Goal: Task Accomplishment & Management: Use online tool/utility

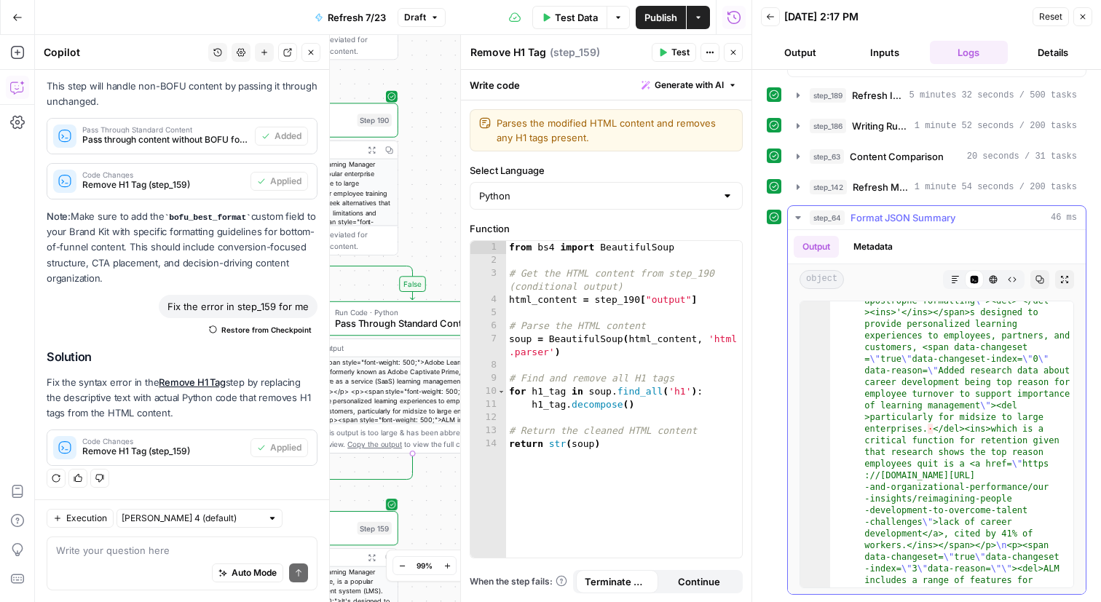
scroll to position [64, 0]
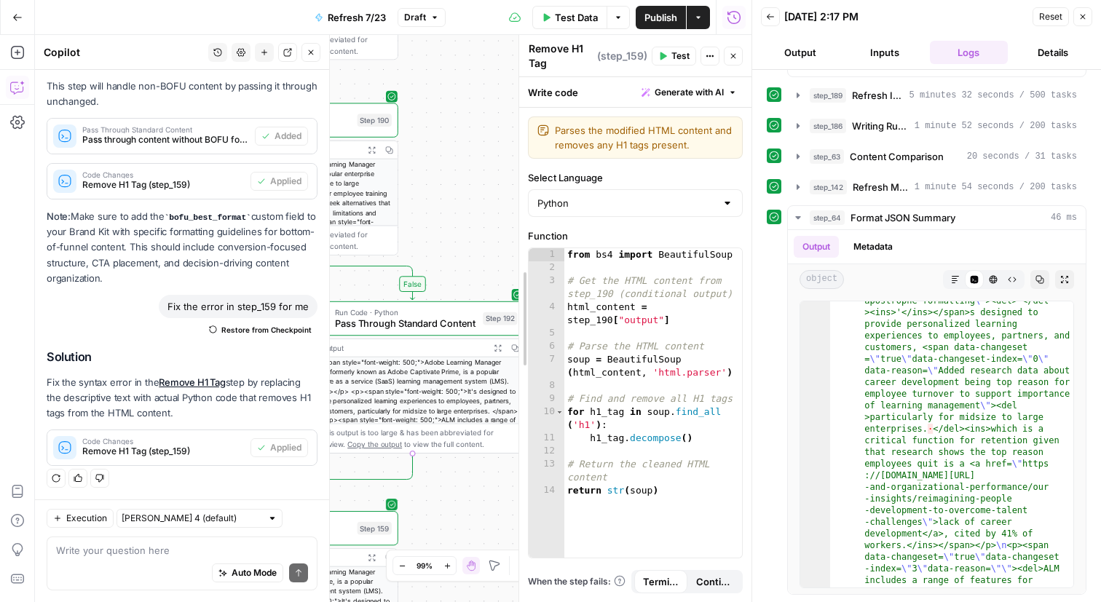
drag, startPoint x: 459, startPoint y: 242, endPoint x: 751, endPoint y: 239, distance: 292.6
click at [752, 239] on body "Docebo New Home Browse Insights Opportunities Your Data Recent Grids LPs Articl…" at bounding box center [550, 301] width 1101 height 602
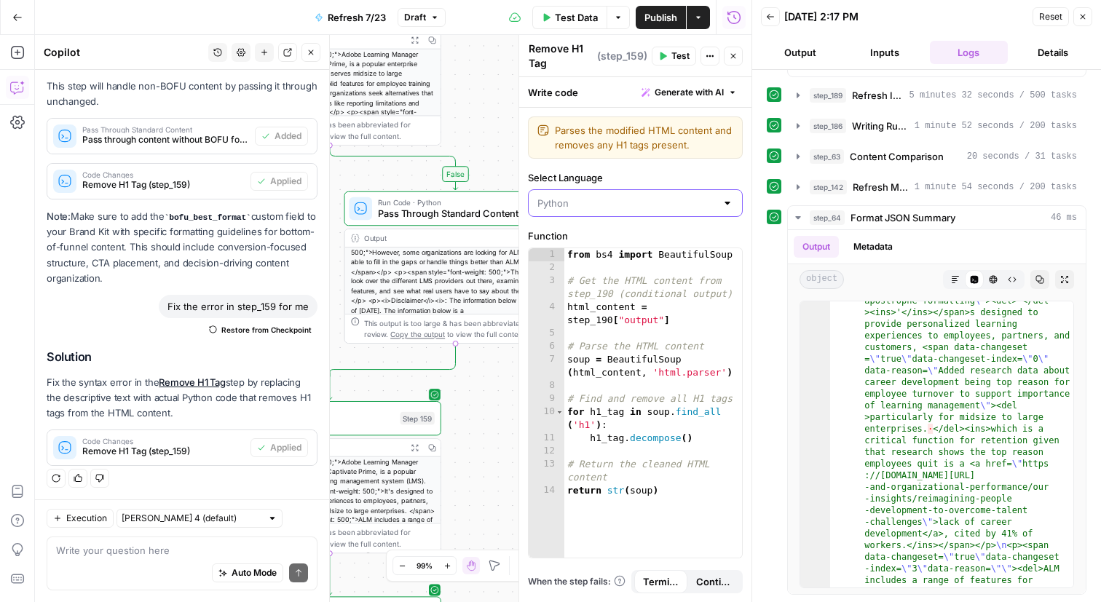
drag, startPoint x: 448, startPoint y: 463, endPoint x: 602, endPoint y: 187, distance: 316.1
click at [599, 188] on body "Docebo New Home Browse Insights Opportunities Your Data Recent Grids LPs Articl…" at bounding box center [550, 301] width 1101 height 602
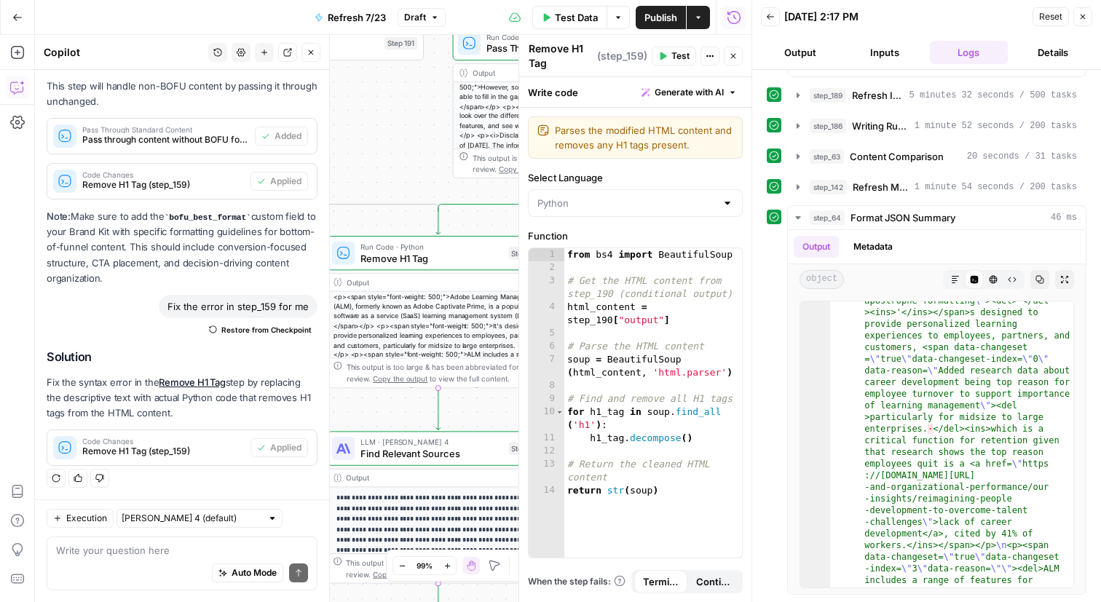
type input "Python"
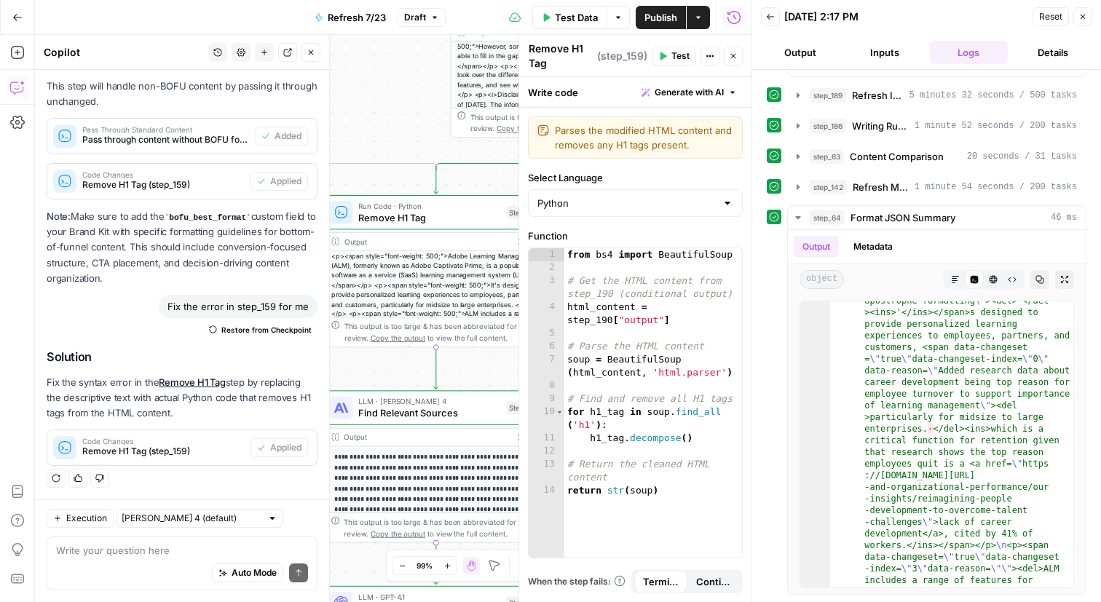
drag, startPoint x: 407, startPoint y: 152, endPoint x: 401, endPoint y: 13, distance: 139.2
click at [401, 13] on div "Go Back Refresh 7/23 Draft Test Data Options Publish Actions Run History Add St…" at bounding box center [375, 301] width 751 height 602
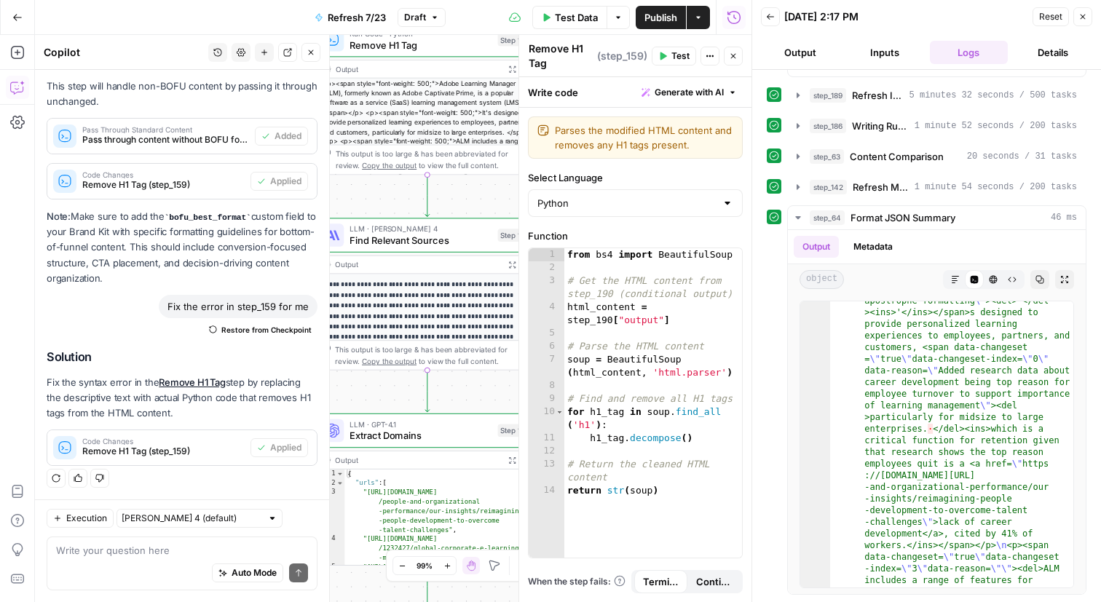
drag, startPoint x: 402, startPoint y: 455, endPoint x: 413, endPoint y: 124, distance: 330.7
click at [413, 127] on div "true false false true false true false true Workflow Input Settings Inputs Cont…" at bounding box center [393, 318] width 716 height 567
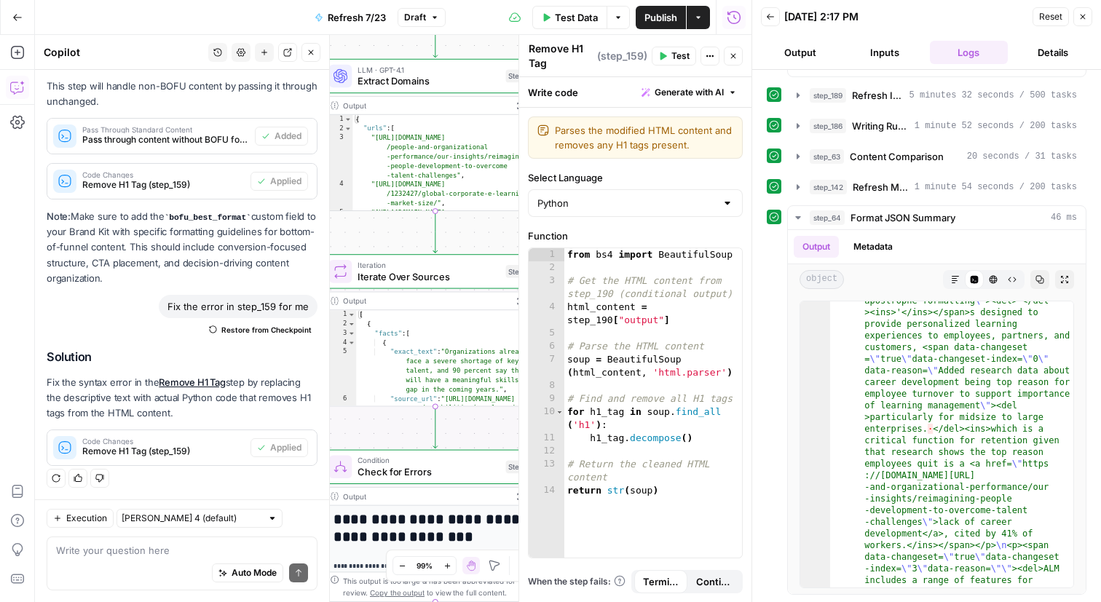
drag, startPoint x: 403, startPoint y: 226, endPoint x: 404, endPoint y: 16, distance: 210.4
click at [403, 17] on div "Go Back Refresh 7/23 Draft Test Data Options Publish Actions Run History Add St…" at bounding box center [375, 301] width 751 height 602
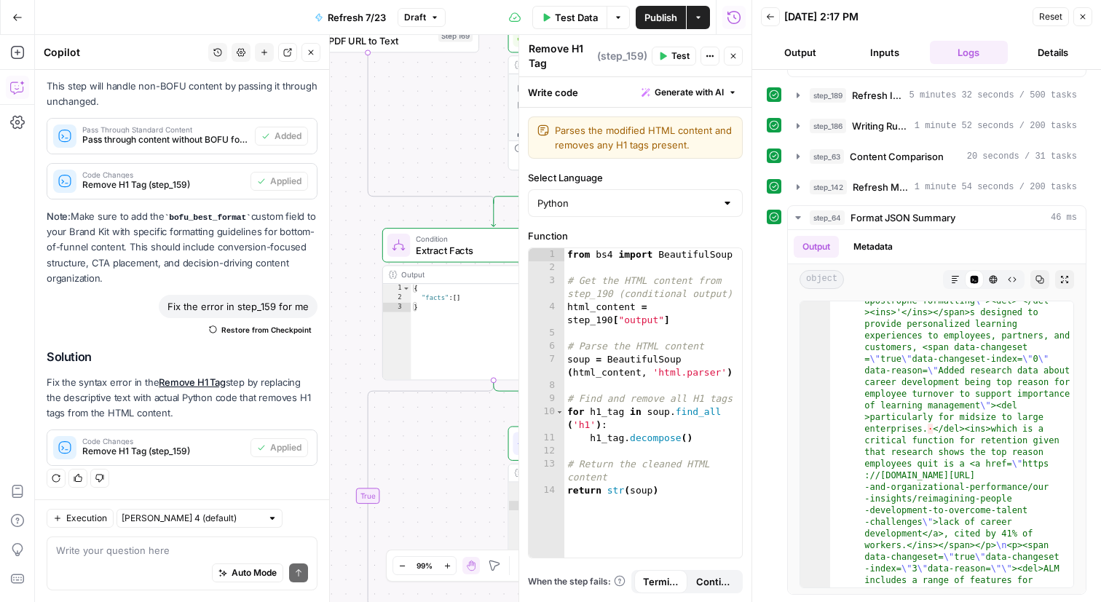
drag, startPoint x: 420, startPoint y: 525, endPoint x: 478, endPoint y: 105, distance: 424.0
click at [478, 105] on div "true false false true false true false true Workflow Input Settings Inputs Cont…" at bounding box center [393, 318] width 716 height 567
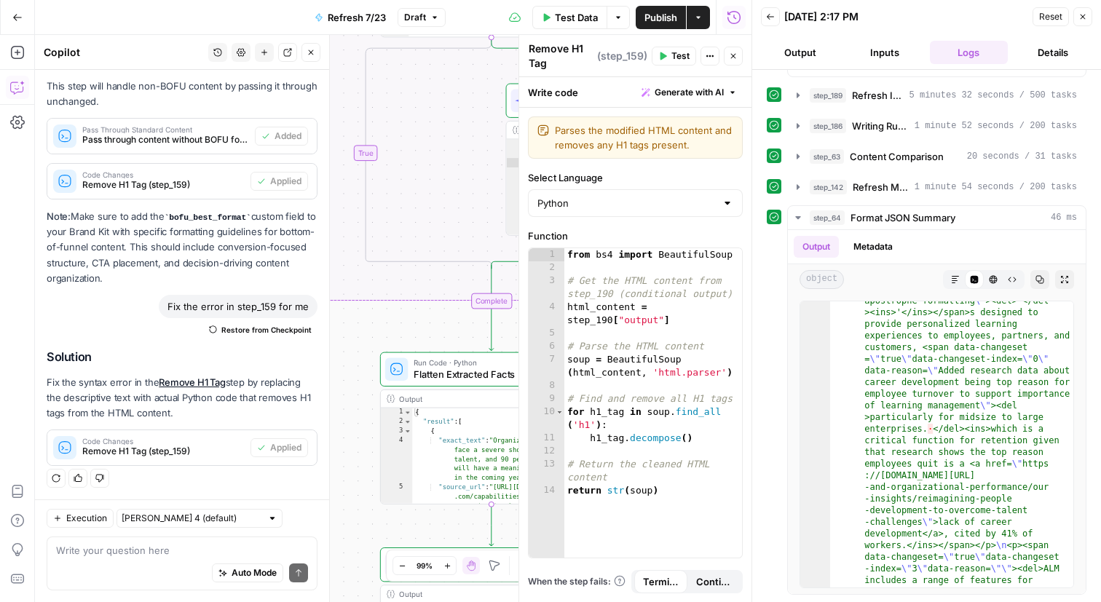
drag, startPoint x: 368, startPoint y: 344, endPoint x: 368, endPoint y: -51, distance: 395.3
click at [368, 0] on html "Docebo New Home Browse Insights Opportunities Your Data Recent Grids LPs Articl…" at bounding box center [550, 301] width 1101 height 602
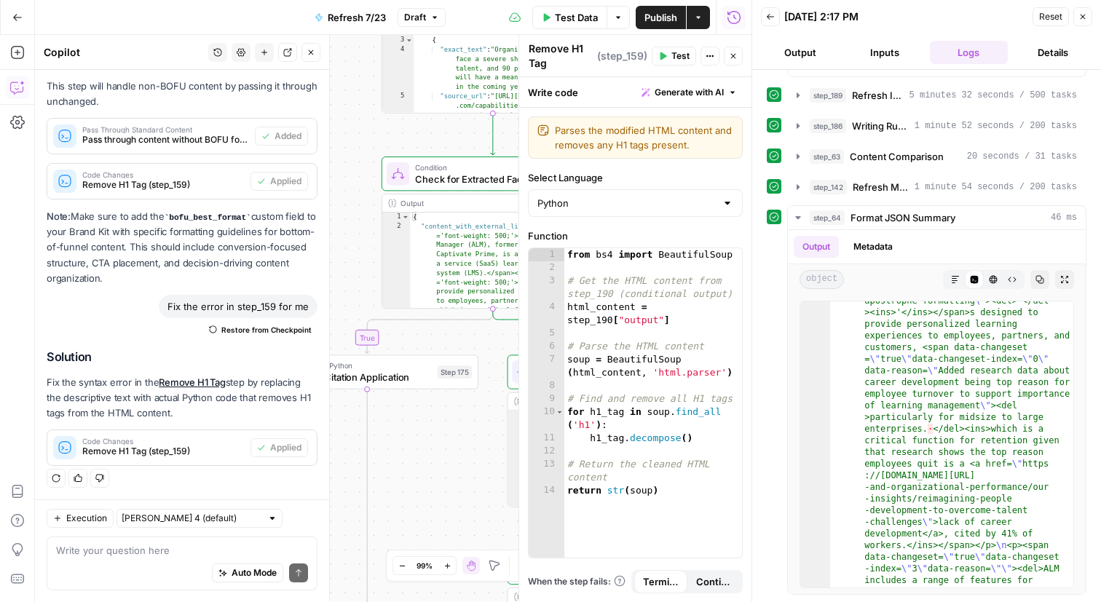
drag, startPoint x: 361, startPoint y: 250, endPoint x: 361, endPoint y: -68, distance: 318.1
click at [361, 0] on html "Docebo New Home Browse Insights Opportunities Your Data Recent Grids LPs Articl…" at bounding box center [550, 301] width 1101 height 602
click at [402, 566] on icon "button" at bounding box center [402, 566] width 8 height 8
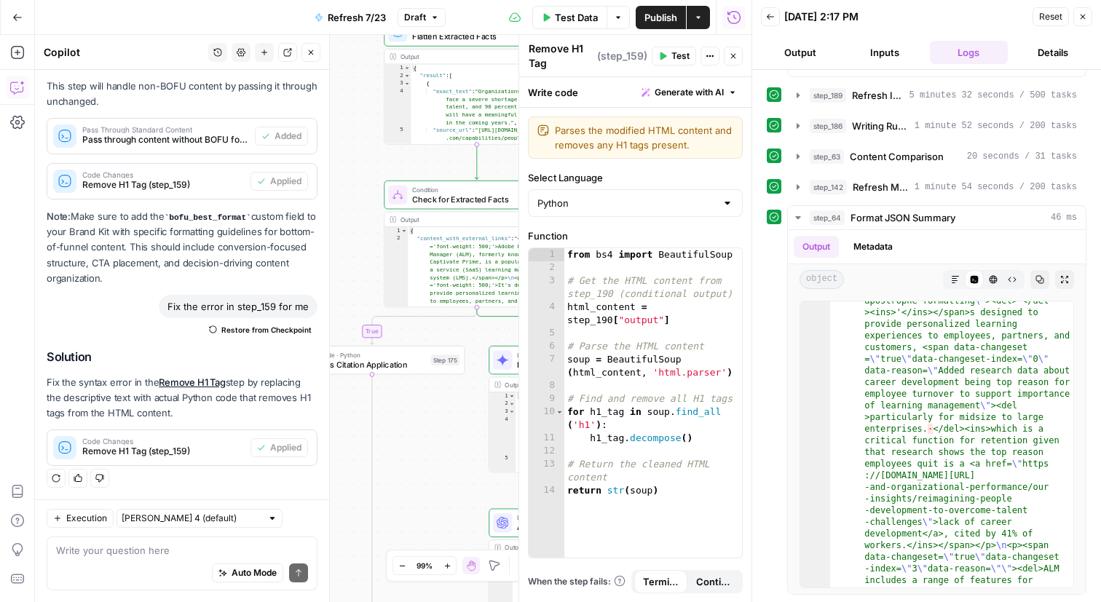
click at [402, 566] on icon "button" at bounding box center [402, 566] width 8 height 8
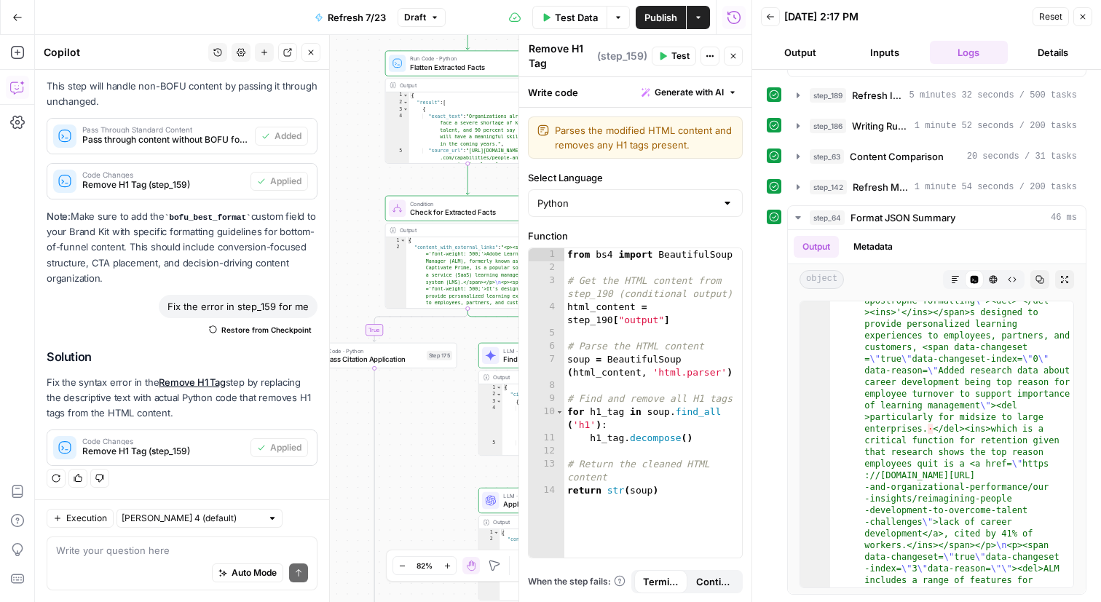
click at [402, 566] on icon "button" at bounding box center [402, 566] width 8 height 8
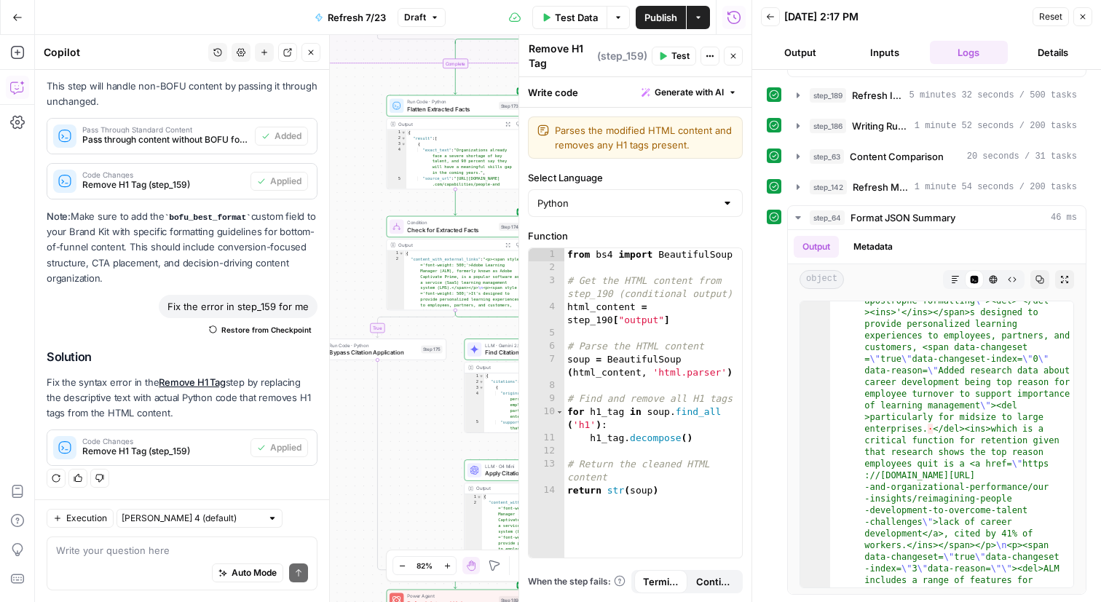
click at [402, 566] on icon "button" at bounding box center [402, 566] width 8 height 8
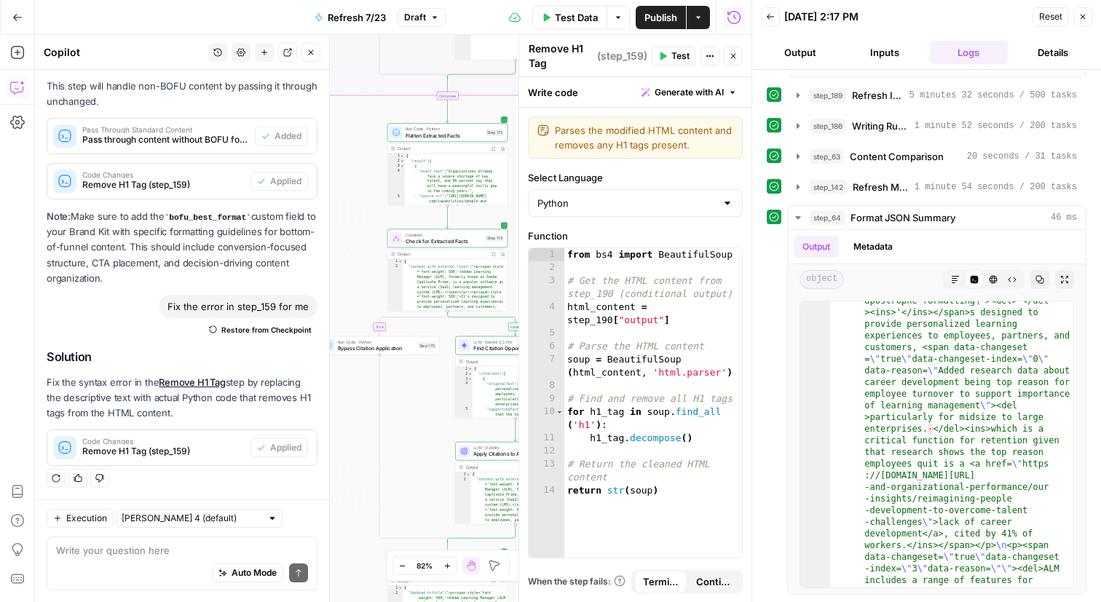
click at [402, 566] on icon "button" at bounding box center [402, 566] width 8 height 8
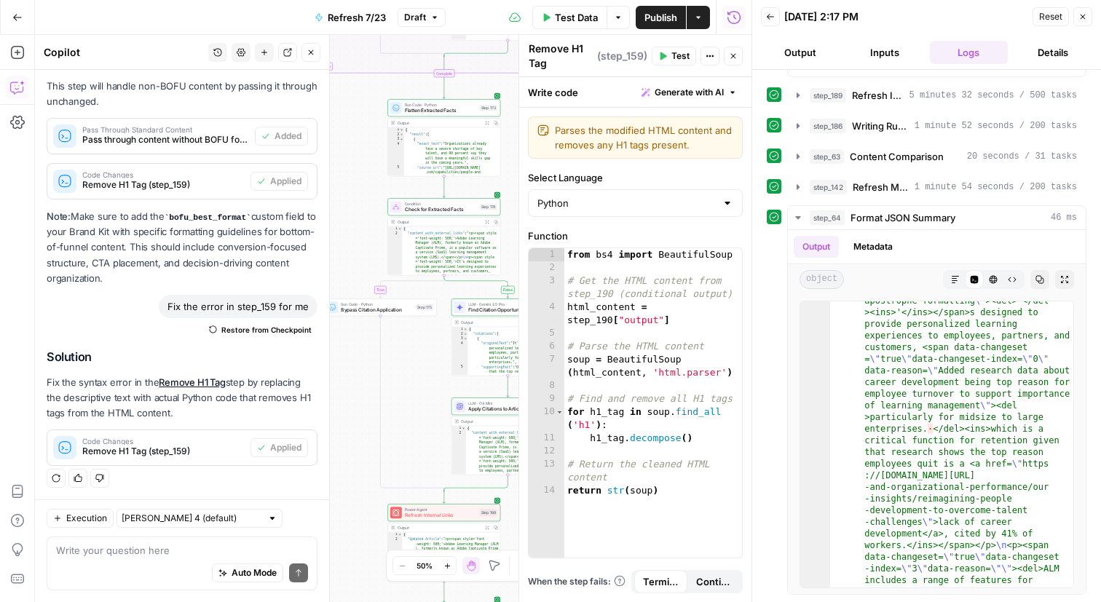
drag, startPoint x: 389, startPoint y: 497, endPoint x: 405, endPoint y: 81, distance: 416.7
click at [405, 81] on div "true false false true false true false true Workflow Input Settings Inputs Cont…" at bounding box center [393, 318] width 716 height 567
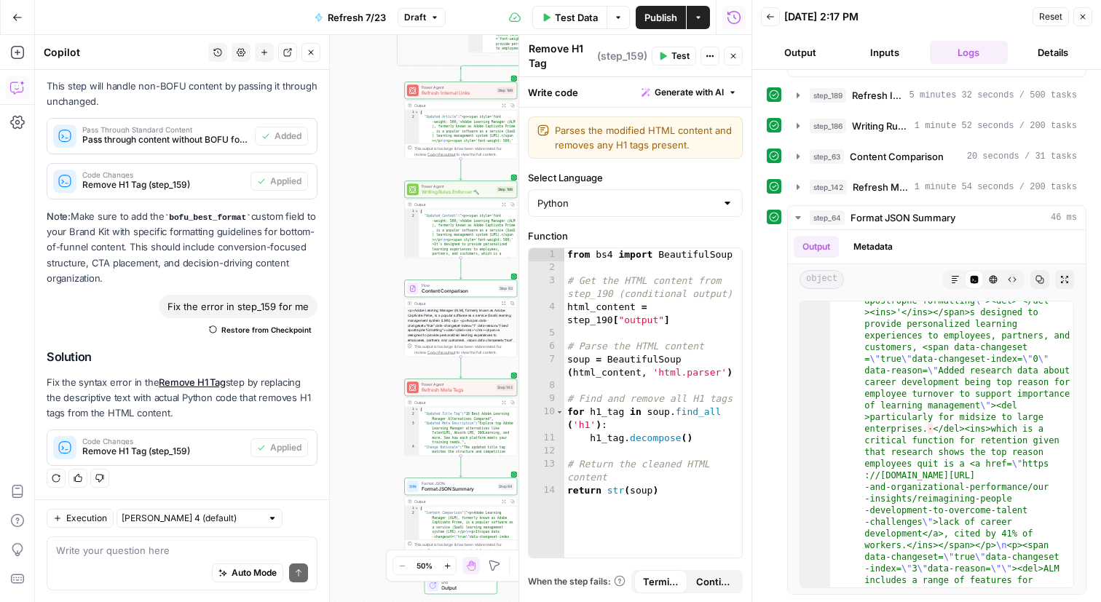
drag, startPoint x: 385, startPoint y: 414, endPoint x: 384, endPoint y: -20, distance: 434.6
click at [384, 0] on html "Docebo New Home Browse Insights Opportunities Your Data Recent Grids LPs Articl…" at bounding box center [550, 301] width 1101 height 602
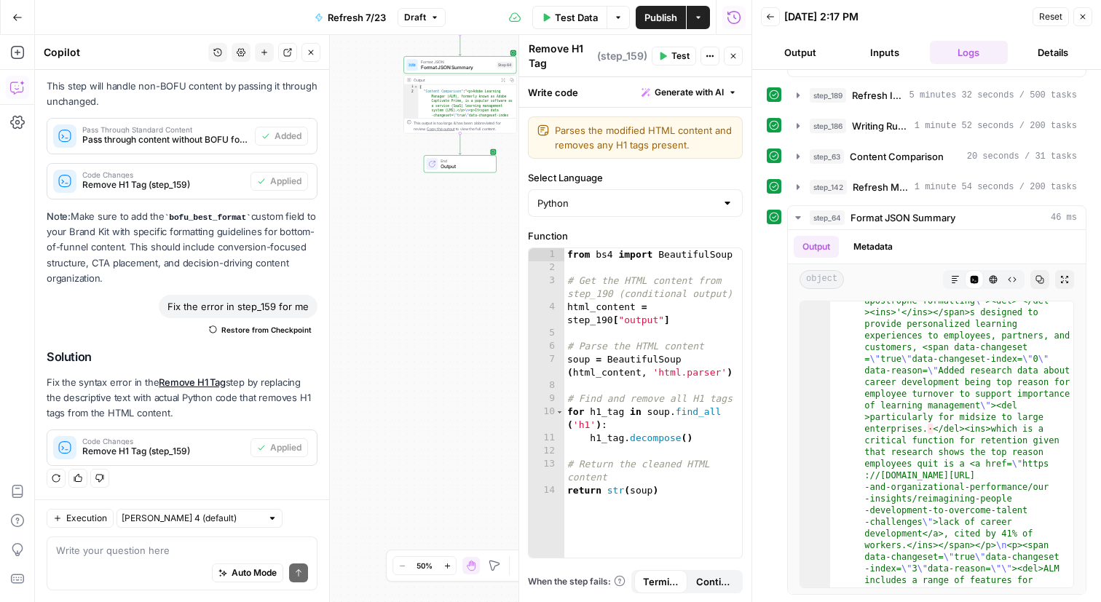
click at [656, 23] on span "Publish" at bounding box center [660, 17] width 33 height 15
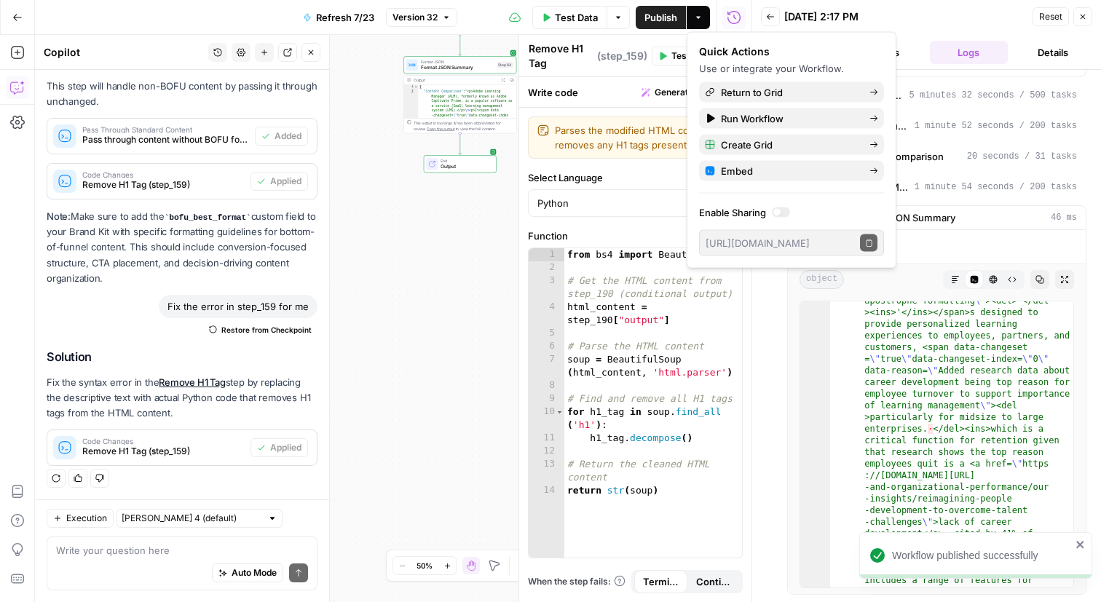
click at [410, 280] on div "true false false true false true false true Workflow Input Settings Inputs Cont…" at bounding box center [393, 318] width 716 height 567
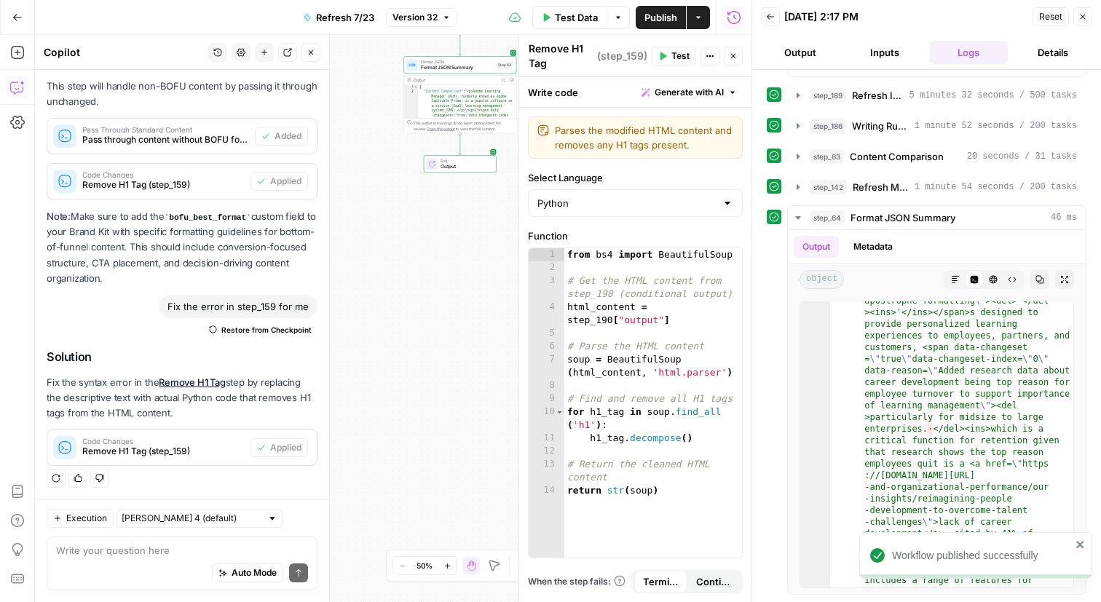
click at [1080, 18] on icon "button" at bounding box center [1082, 16] width 9 height 9
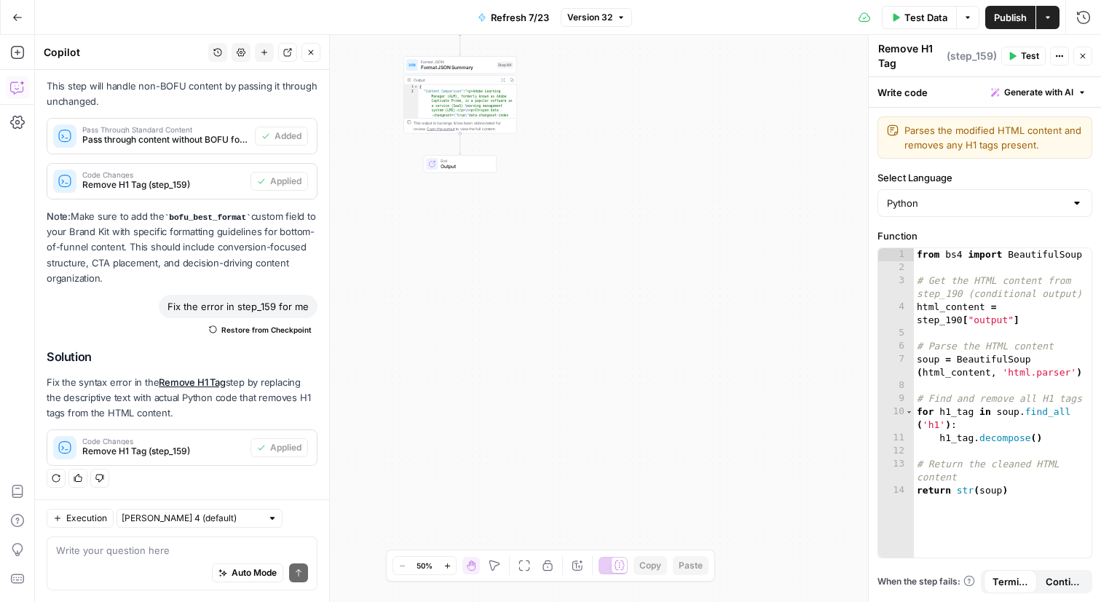
click at [11, 28] on button "Go Back" at bounding box center [17, 17] width 26 height 26
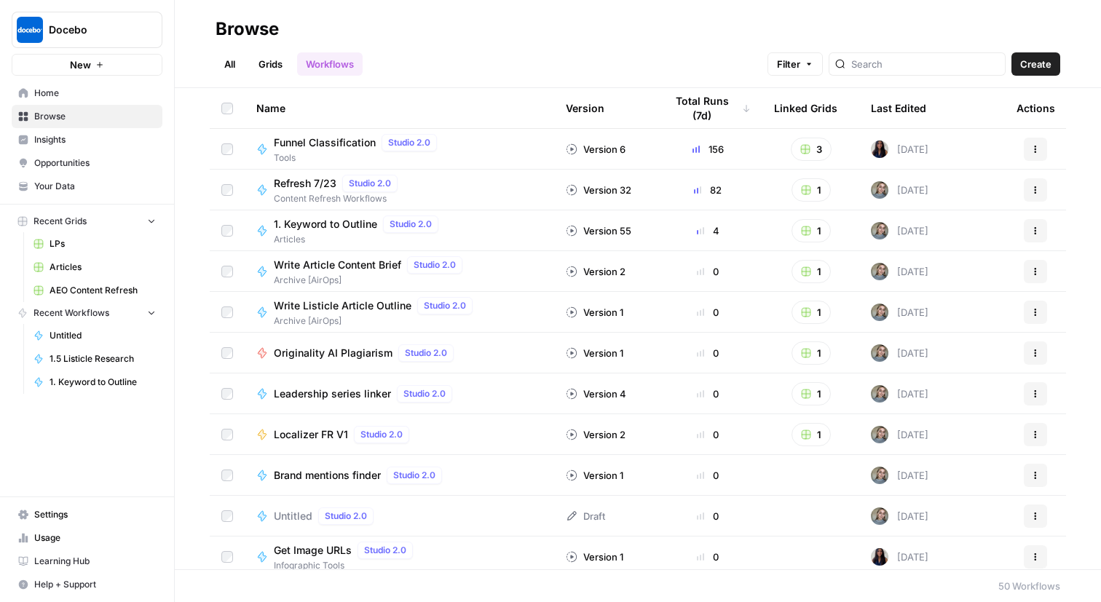
click at [269, 65] on link "Grids" at bounding box center [270, 63] width 41 height 23
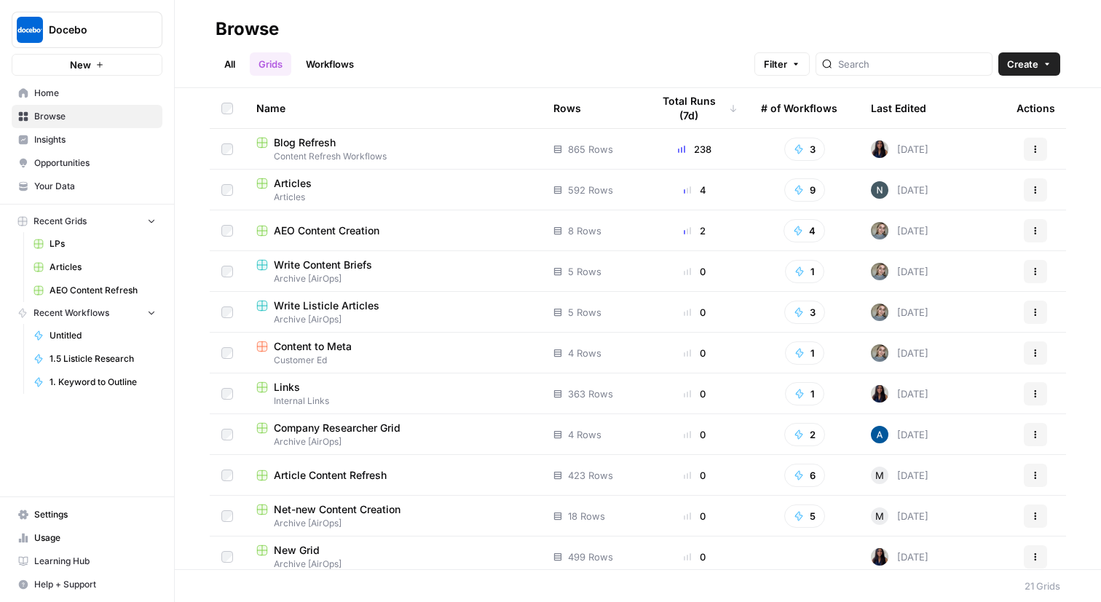
click at [317, 138] on span "Blog Refresh" at bounding box center [305, 142] width 62 height 15
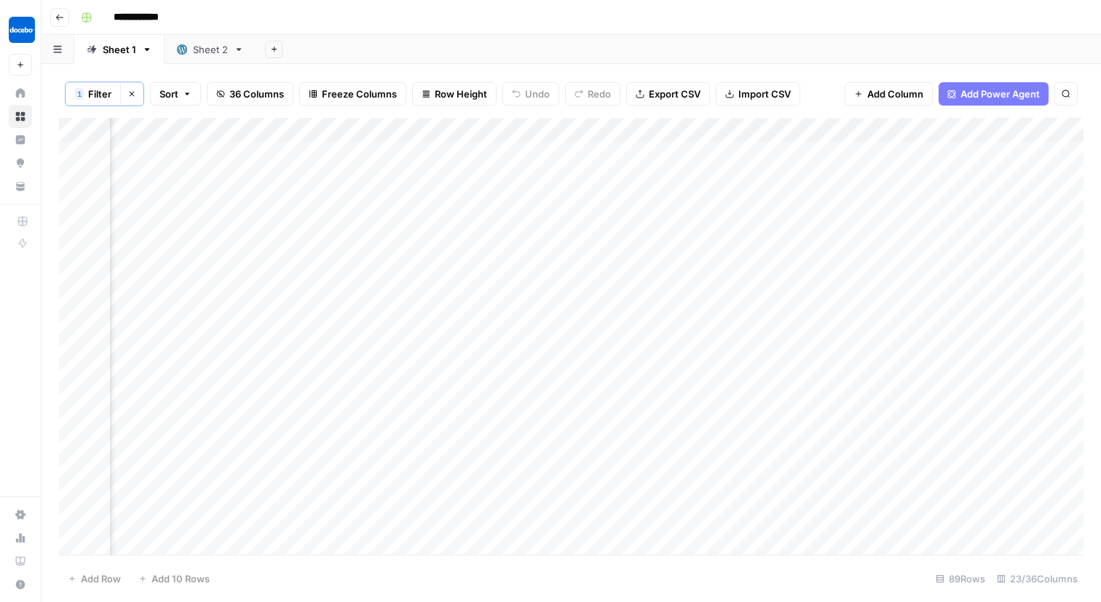
scroll to position [0, 2083]
click at [410, 191] on div "Add Column" at bounding box center [571, 336] width 1024 height 437
click at [1009, 130] on div "Add Column" at bounding box center [571, 336] width 1024 height 437
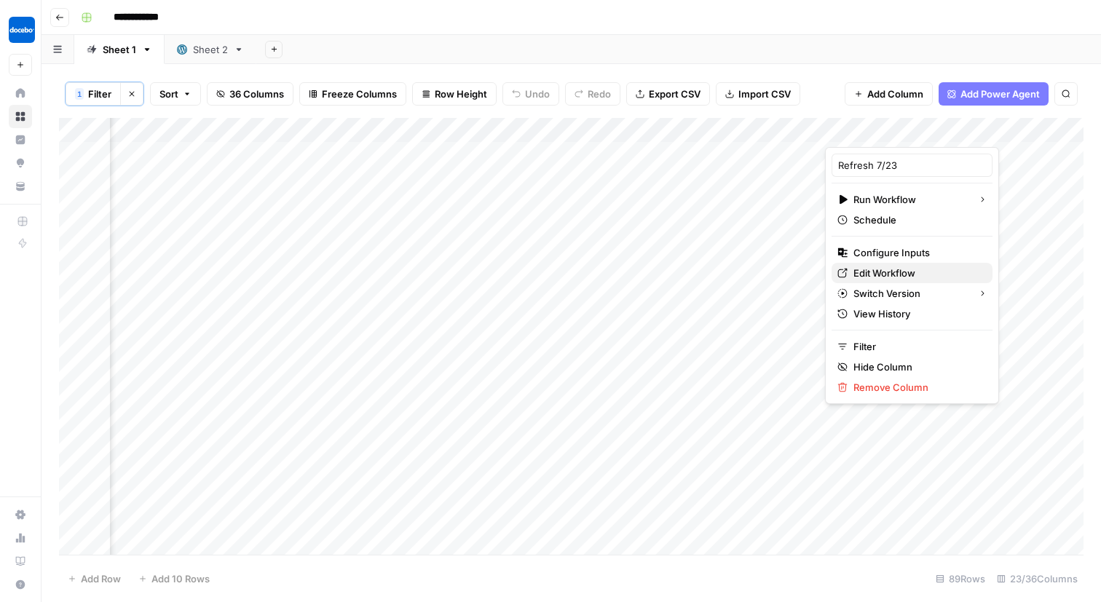
click at [887, 269] on span "Edit Workflow" at bounding box center [916, 273] width 127 height 15
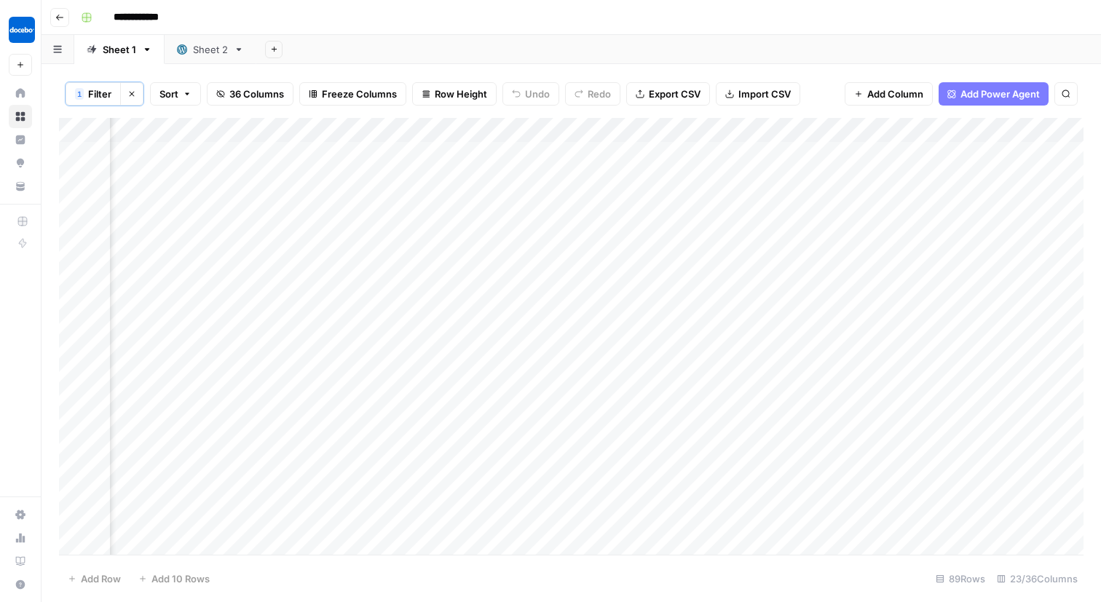
scroll to position [0, 2490]
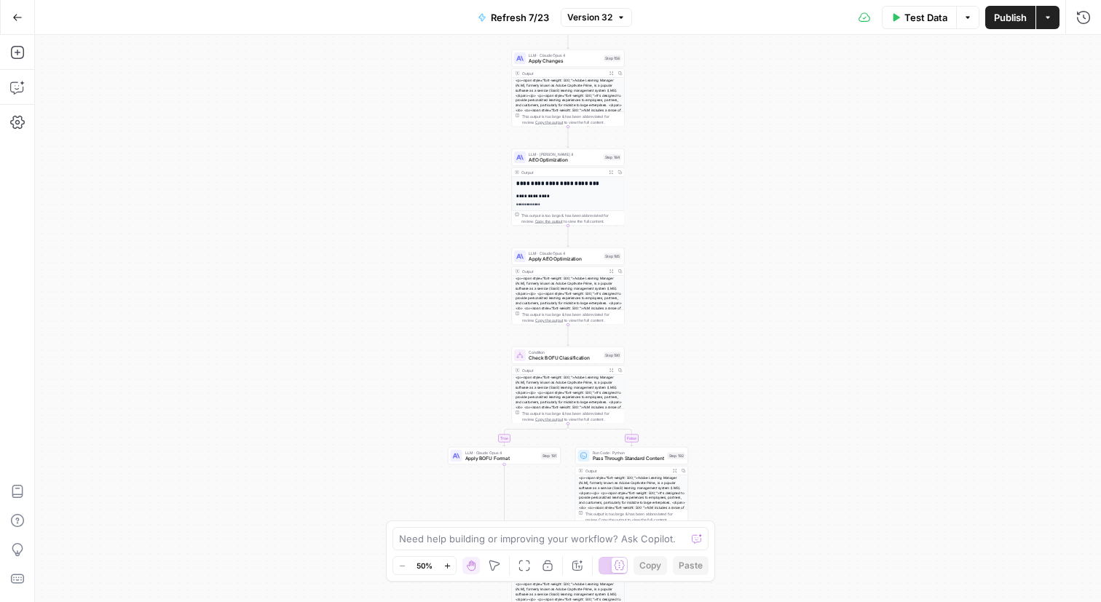
scroll to position [89, 0]
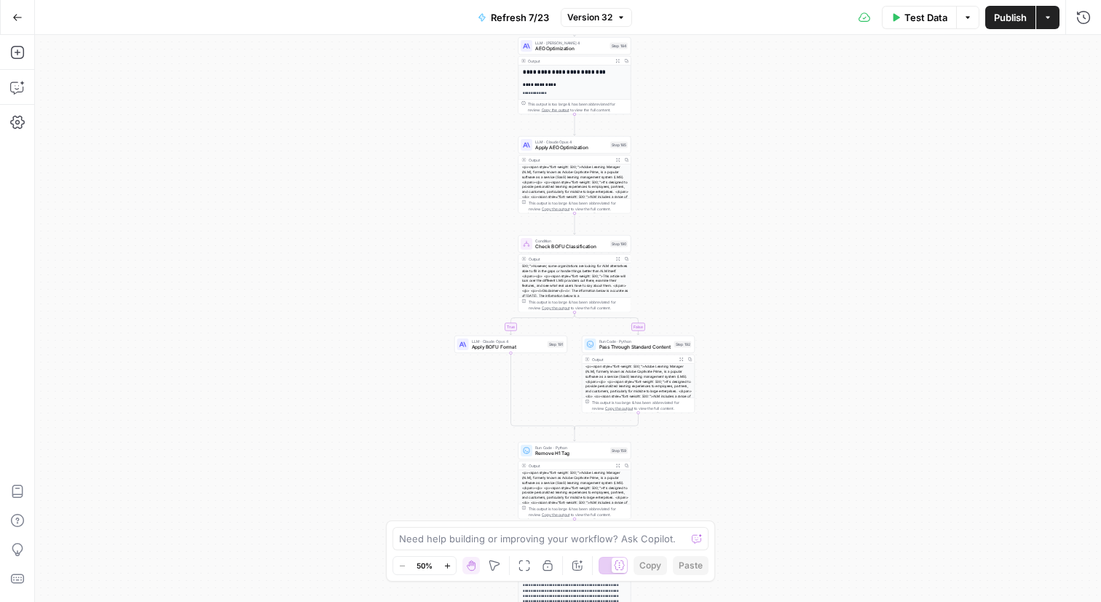
click at [576, 285] on div "<p><span style="font-weight: 500;">Adobe Learning Manager (ALM), formerly known…" at bounding box center [574, 258] width 112 height 79
click at [564, 249] on span "Check BOFU Classification" at bounding box center [571, 246] width 72 height 7
click at [567, 290] on div "<p><span style="font-weight: 500;">Adobe Learning Manager (ALM), formerly known…" at bounding box center [574, 258] width 112 height 79
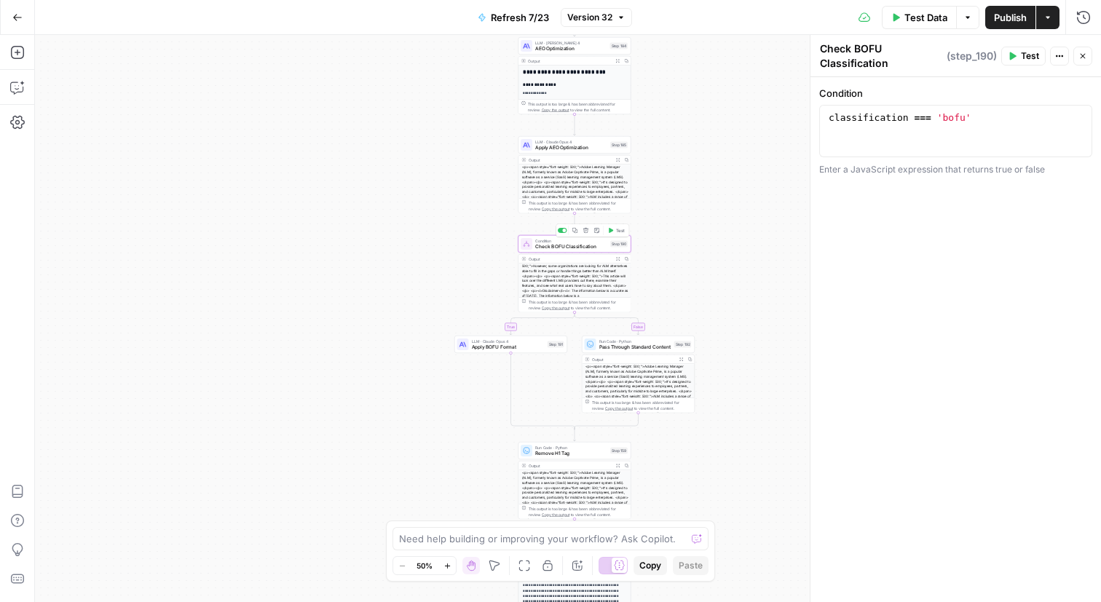
click at [534, 247] on div "Condition Check BOFU Classification Step 190 Copy step Delete step Add Note Test" at bounding box center [573, 244] width 107 height 12
click at [641, 379] on div "<p><span style="font-weight: 500;">Adobe Learning Manager (ALM), formerly known…" at bounding box center [638, 403] width 112 height 79
click at [636, 349] on span "Pass Through Standard Content" at bounding box center [635, 347] width 72 height 7
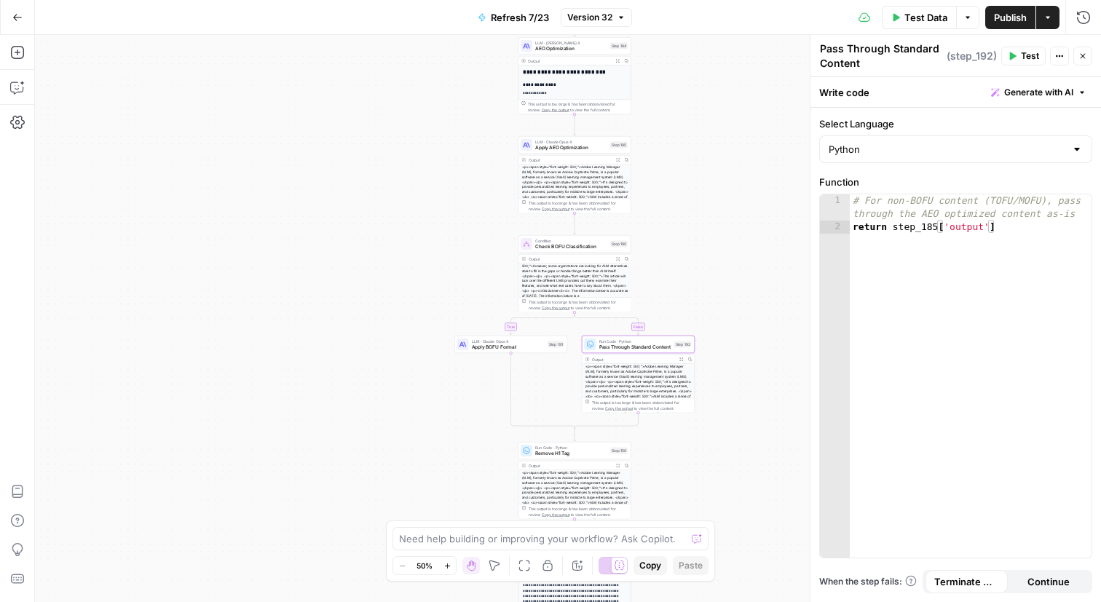
click at [609, 384] on div "<p><span style="font-weight: 500;">Adobe Learning Manager (ALM), formerly known…" at bounding box center [638, 403] width 112 height 79
click at [559, 280] on div "<p><span style="font-weight: 500;">Adobe Learning Manager (ALM), formerly known…" at bounding box center [574, 258] width 112 height 79
click at [566, 247] on span "Check BOFU Classification" at bounding box center [571, 246] width 72 height 7
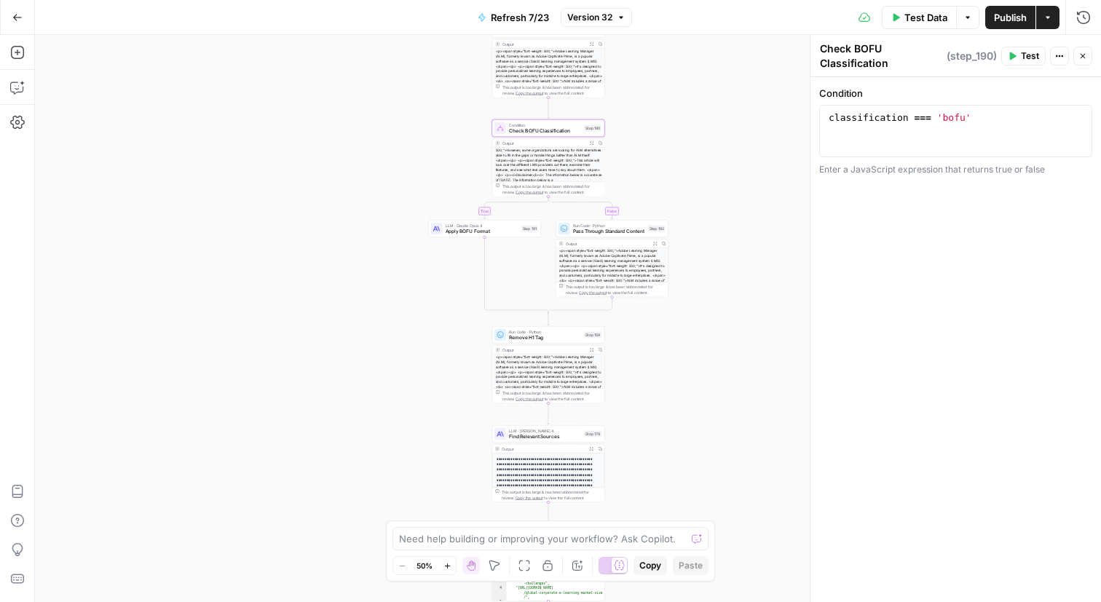
drag, startPoint x: 708, startPoint y: 441, endPoint x: 681, endPoint y: 326, distance: 118.0
click at [681, 326] on div "true false true false false true false true Workflow Input Settings Inputs Cont…" at bounding box center [568, 318] width 1066 height 567
click at [611, 272] on div "<p><span style="font-weight: 500;">Adobe Learning Manager (ALM), formerly known…" at bounding box center [612, 288] width 112 height 79
click at [472, 231] on span "Apply BOFU Format" at bounding box center [481, 232] width 73 height 7
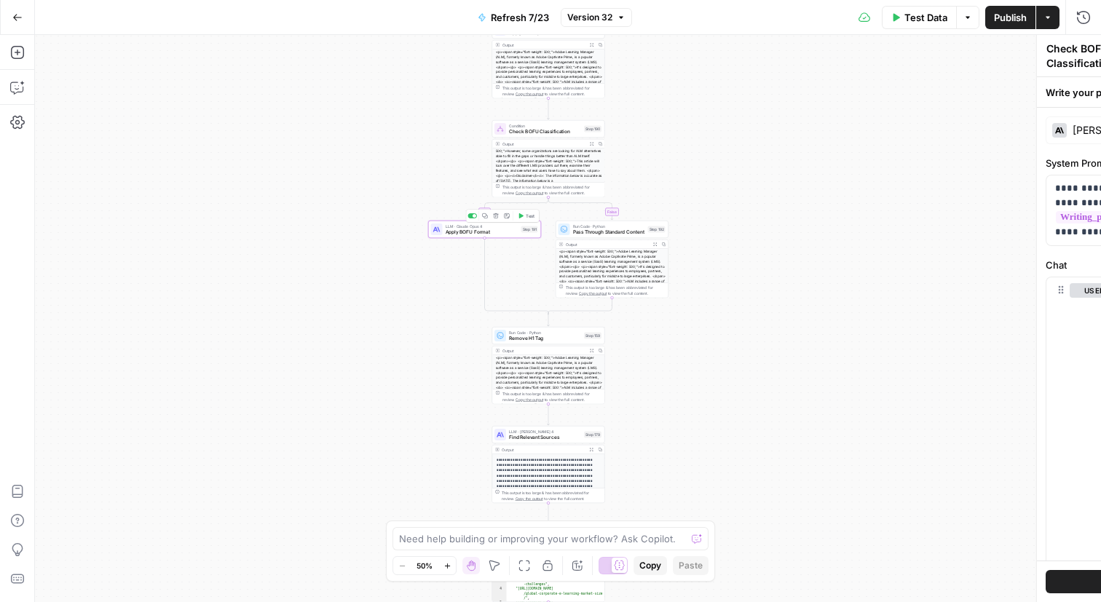
type textarea "Apply BOFU Format"
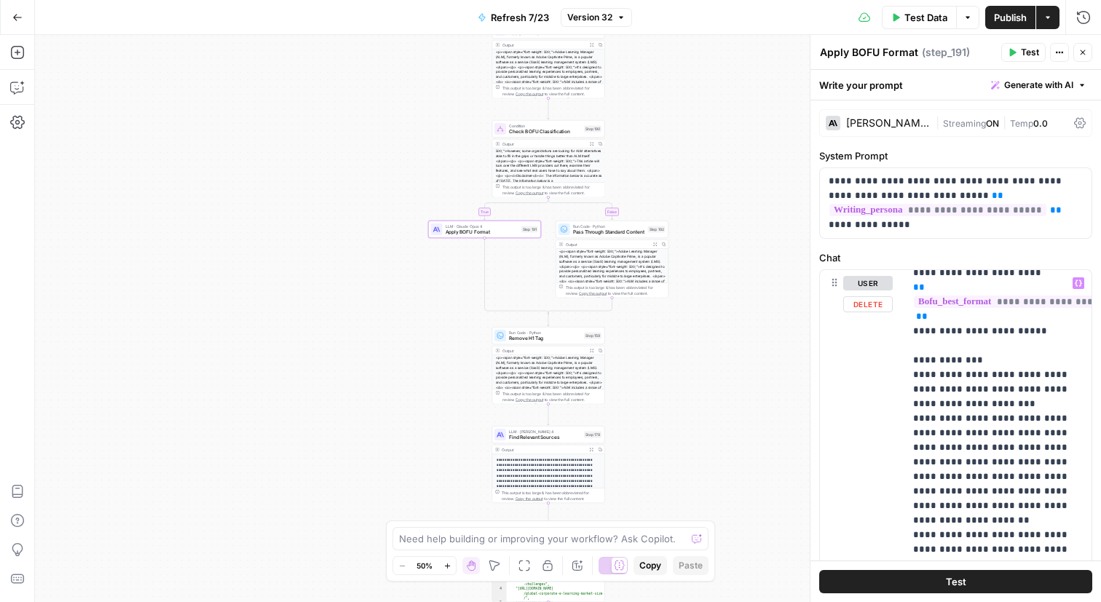
scroll to position [274, 0]
click at [940, 50] on span "( step_191 )" at bounding box center [946, 52] width 48 height 15
click at [892, 53] on textarea "Apply BOFU Format" at bounding box center [869, 52] width 98 height 15
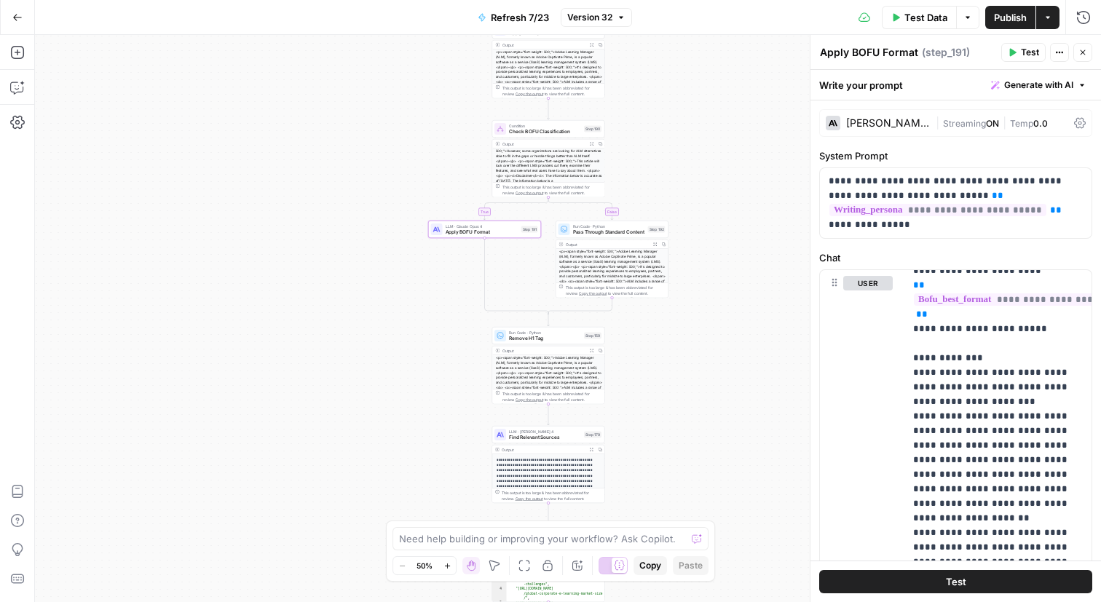
click at [892, 53] on textarea "Apply BOFU Format" at bounding box center [869, 52] width 98 height 15
click at [943, 60] on div "Apply BOFU Format Apply BOFU Format ( step_191 ) Test Actions Close" at bounding box center [955, 52] width 273 height 19
drag, startPoint x: 970, startPoint y: 55, endPoint x: 817, endPoint y: 56, distance: 152.9
click at [817, 56] on div "**********" at bounding box center [954, 318] width 291 height 567
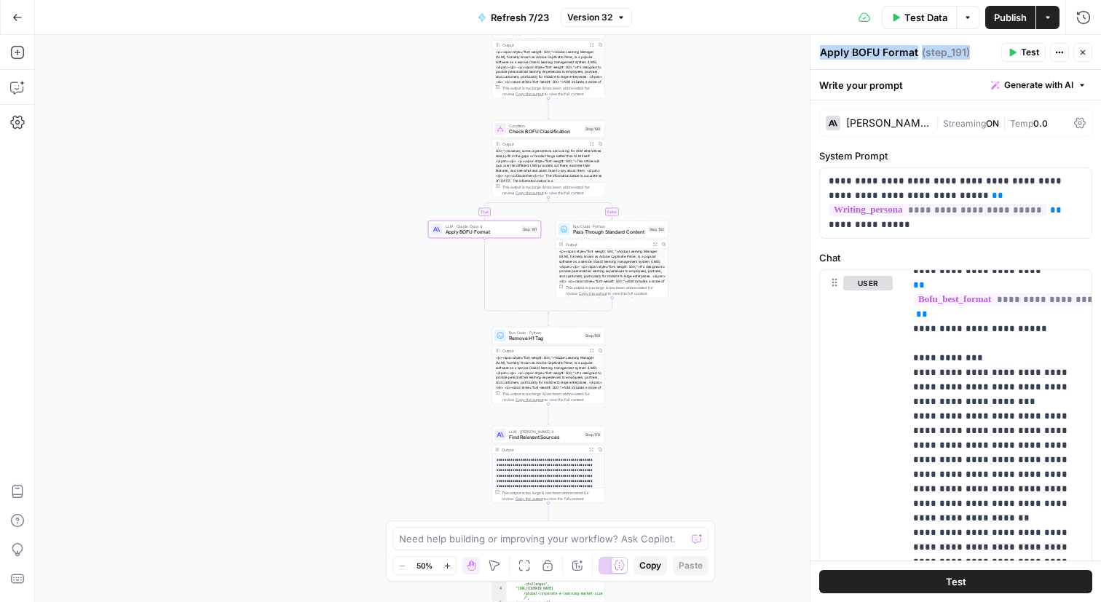
copy div "Apply BOFU Format Apply BOFU Format ( step_191 )"
click at [472, 534] on textarea at bounding box center [542, 538] width 287 height 15
paste textarea "Apply BOFU Format (step_191)"
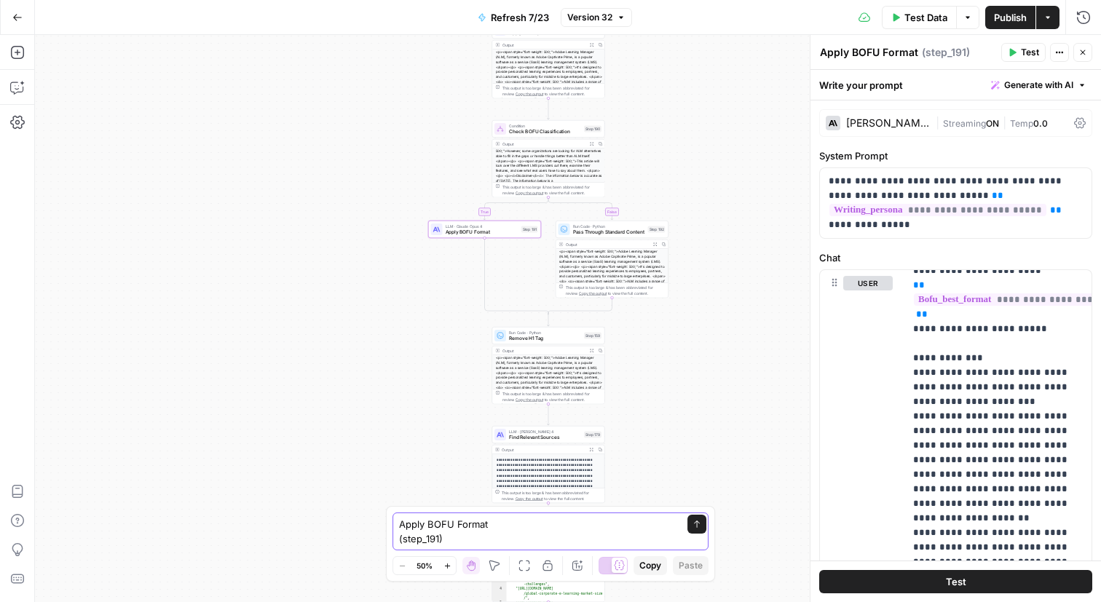
click at [399, 523] on textarea "Apply BOFU Format (step_191)" at bounding box center [536, 531] width 274 height 29
click at [397, 542] on div "Let's update this step --Apply BOFU Format (step_191) Let's update this step --…" at bounding box center [550, 531] width 316 height 38
click at [642, 538] on textarea "Let's update this step --Apply BOFU Format (step_191)" at bounding box center [536, 538] width 274 height 15
click at [528, 542] on textarea "Let's update this step --Apply BOFU Format (step_191) instructions i want to fo…" at bounding box center [536, 524] width 274 height 44
paste textarea "24->25 only in titles nowhere else (date updated has this info) Remove superlat…"
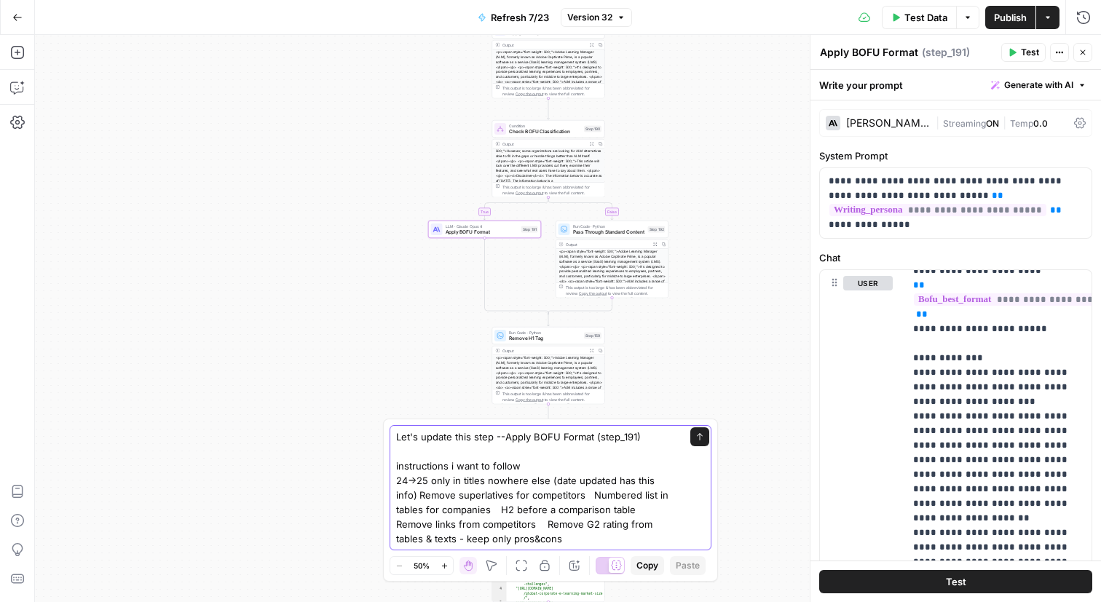
drag, startPoint x: 451, startPoint y: 482, endPoint x: 393, endPoint y: 477, distance: 57.7
click at [392, 477] on div "Let's update this step --Apply BOFU Format (step_191) instructions i want to fo…" at bounding box center [550, 487] width 322 height 125
click at [486, 479] on textarea "Let's update this step --Apply BOFU Format (step_191) instructions i want to fo…" at bounding box center [536, 487] width 280 height 116
drag, startPoint x: 579, startPoint y: 491, endPoint x: 393, endPoint y: 494, distance: 186.4
click at [393, 494] on div "Let's update this step --Apply BOFU Format (step_191) instructions i want to fo…" at bounding box center [550, 487] width 322 height 125
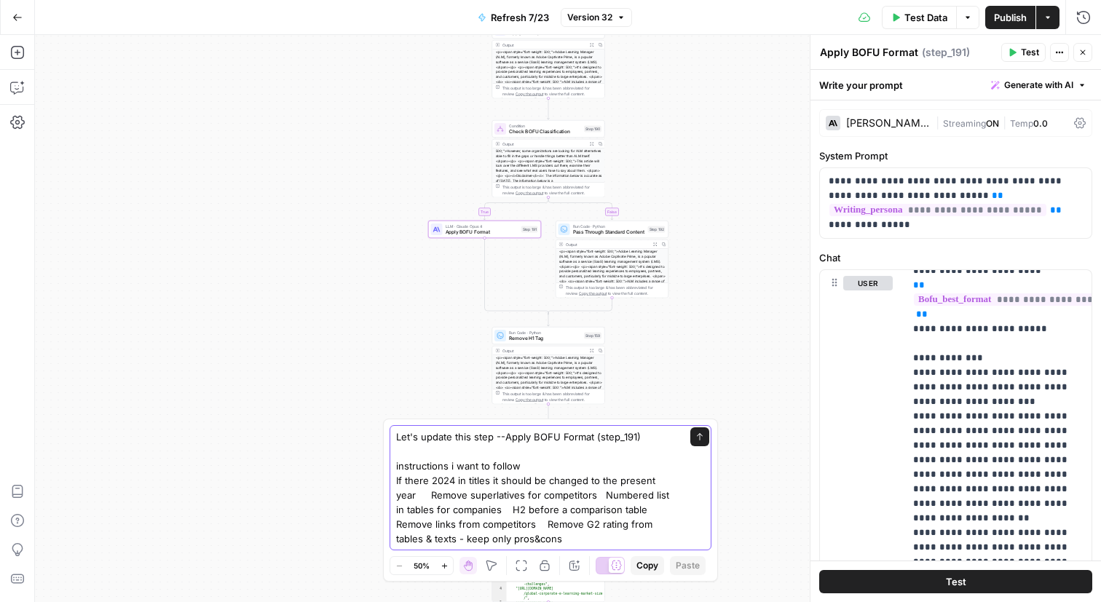
click at [488, 479] on textarea "Let's update this step --Apply BOFU Format (step_191) instructions i want to fo…" at bounding box center [536, 487] width 280 height 116
click at [459, 489] on textarea "Let's update this step --Apply BOFU Format (step_191) instructions i want to fo…" at bounding box center [536, 487] width 280 height 116
click at [396, 479] on textarea "Let's update this step --Apply BOFU Format (step_191) instructions i want to fo…" at bounding box center [536, 494] width 280 height 131
click at [397, 510] on textarea "Let's update this step --Apply BOFU Format (step_191) instructions i want to fo…" at bounding box center [536, 494] width 280 height 131
click at [579, 510] on textarea "Let's update this step --Apply BOFU Format (step_191) instructions i want to fo…" at bounding box center [536, 494] width 280 height 131
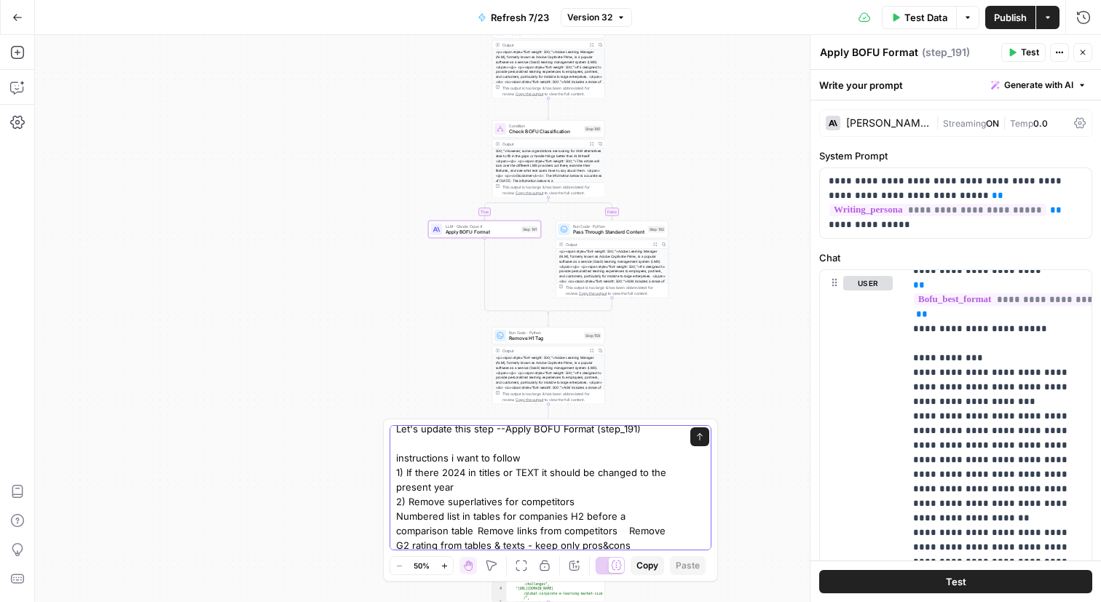
scroll to position [7, 0]
click at [519, 518] on textarea "Let's update this step --Apply BOFU Format (step_191) instructions i want to fo…" at bounding box center [536, 488] width 280 height 131
click at [583, 511] on textarea "Let's update this step --Apply BOFU Format (step_191) instructions i want to fo…" at bounding box center [536, 488] width 280 height 131
click at [617, 531] on textarea "Let's update this step --Apply BOFU Format (step_191) instructions i want to fo…" at bounding box center [536, 496] width 280 height 146
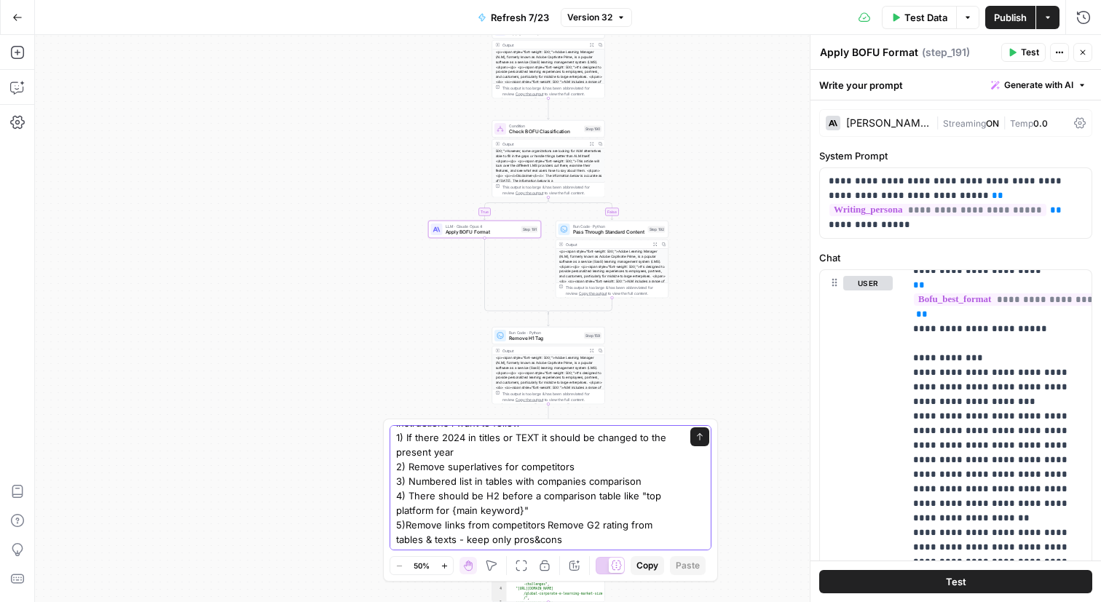
scroll to position [44, 0]
click at [544, 525] on textarea "Let's update this step --Apply BOFU Format (step_191) instructions i want to fo…" at bounding box center [536, 466] width 280 height 160
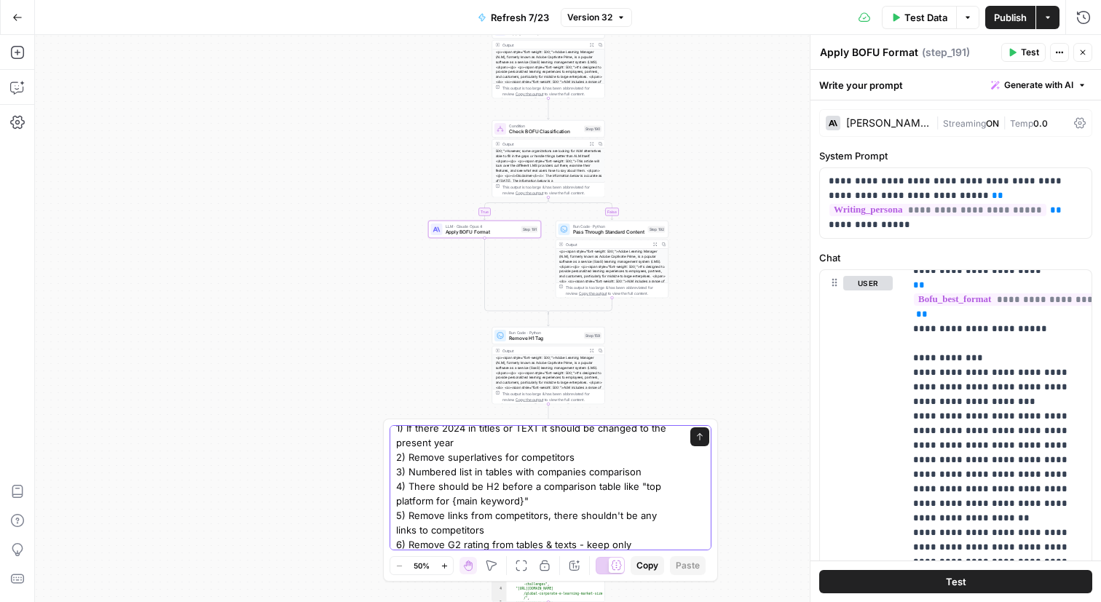
scroll to position [73, 0]
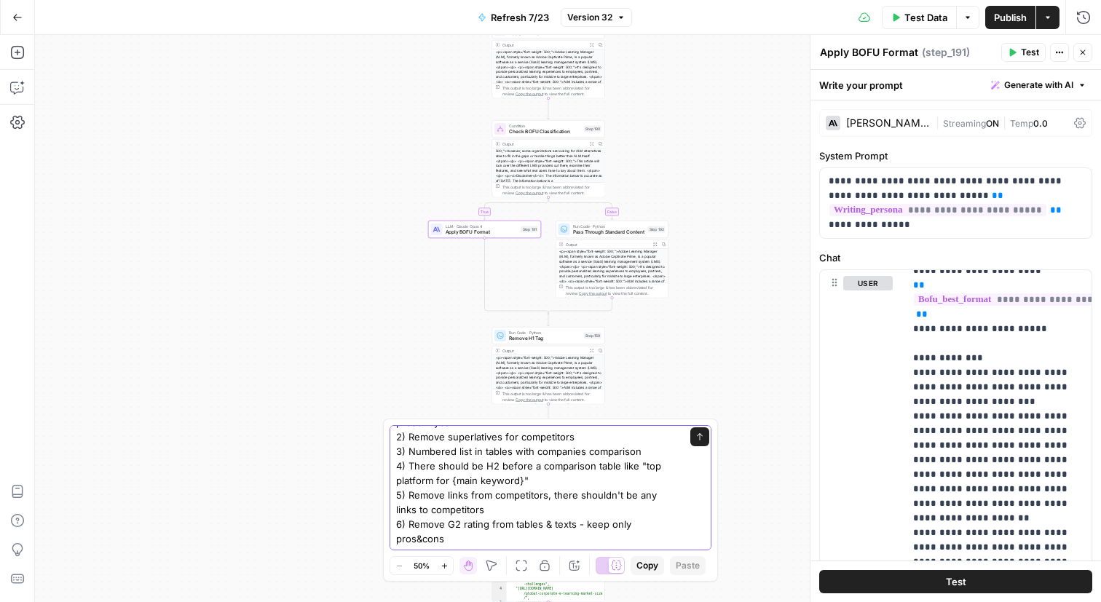
click at [416, 539] on textarea "Let's update this step --Apply BOFU Format (step_191) instructions i want to fo…" at bounding box center [536, 451] width 280 height 189
click at [403, 536] on textarea "Let's update this step --Apply BOFU Format (step_191) instructions i want to fo…" at bounding box center [536, 451] width 280 height 189
click at [507, 539] on textarea "Let's update this step --Apply BOFU Format (step_191) instructions i want to fo…" at bounding box center [536, 451] width 280 height 189
click at [627, 526] on textarea "Let's update this step --Apply BOFU Format (step_191) instructions i want to fo…" at bounding box center [536, 451] width 280 height 189
click at [430, 541] on textarea "Let's update this step --Apply BOFU Format (step_191) instructions i want to fo…" at bounding box center [536, 451] width 280 height 189
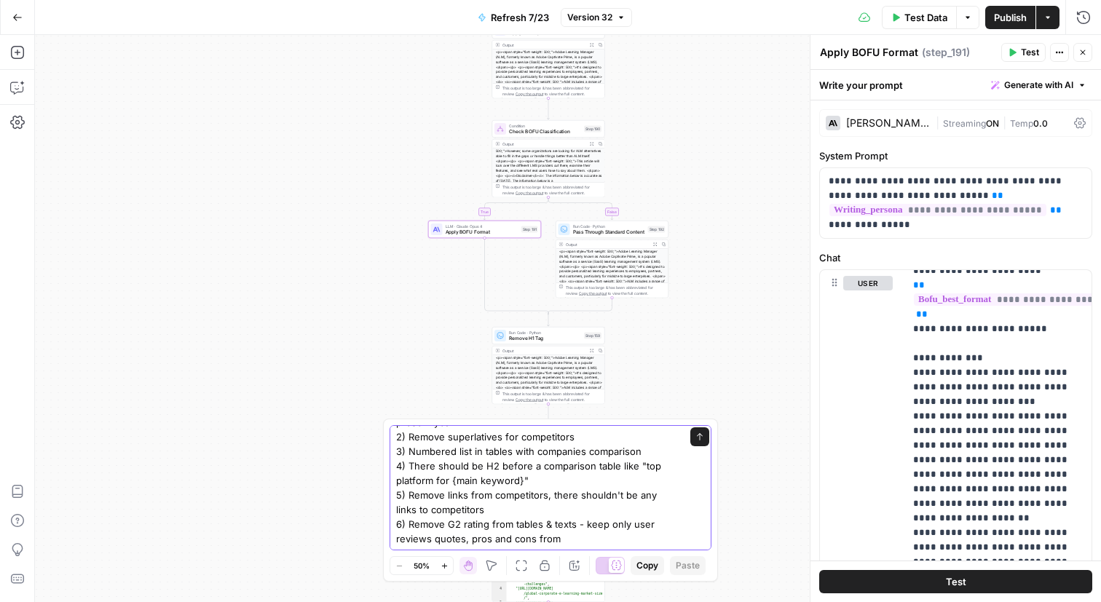
click at [547, 539] on textarea "Let's update this step --Apply BOFU Format (step_191) instructions i want to fo…" at bounding box center [536, 451] width 280 height 189
click at [672, 542] on textarea "Let's update this step --Apply BOFU Format (step_191) instructions i want to fo…" at bounding box center [536, 451] width 280 height 189
click at [613, 504] on textarea "Let's update this step --Apply BOFU Format (step_191) instructions i want to fo…" at bounding box center [536, 451] width 280 height 189
type textarea "Let's update this step --Apply BOFU Format (step_191) instructions i want to fo…"
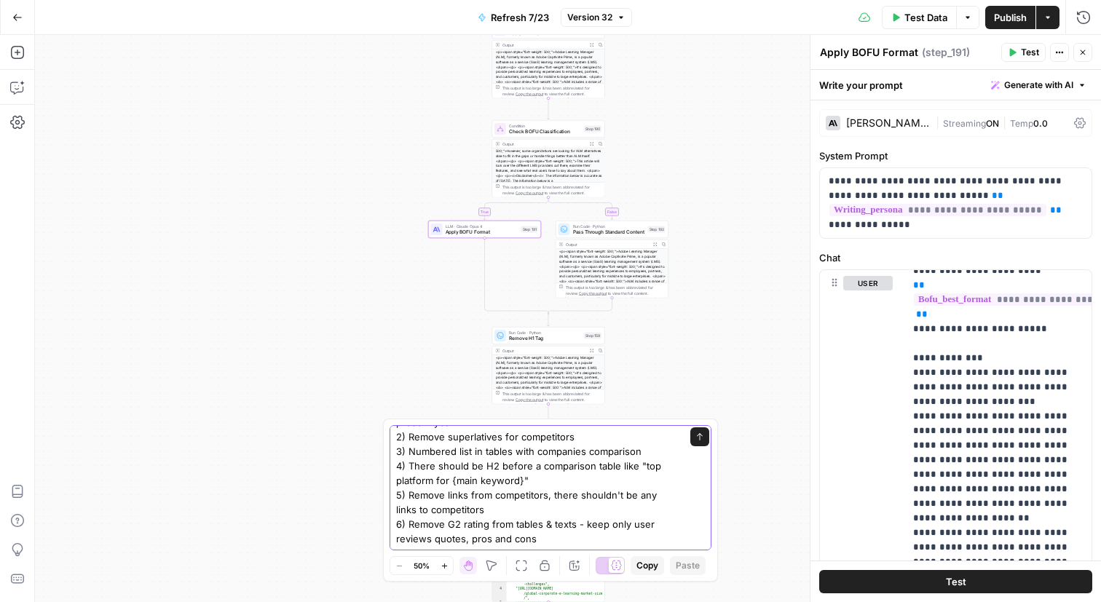
click at [700, 437] on div "Let's update this step --Apply BOFU Format (step_191) instructions i want to fo…" at bounding box center [550, 487] width 322 height 125
click at [697, 444] on button "Send" at bounding box center [699, 436] width 19 height 19
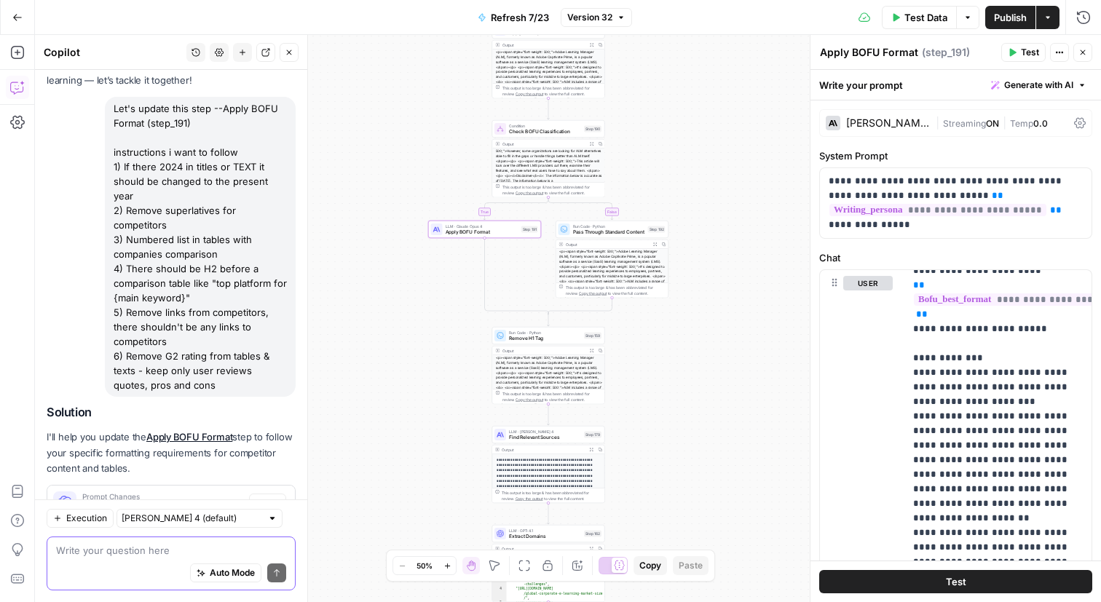
scroll to position [132, 0]
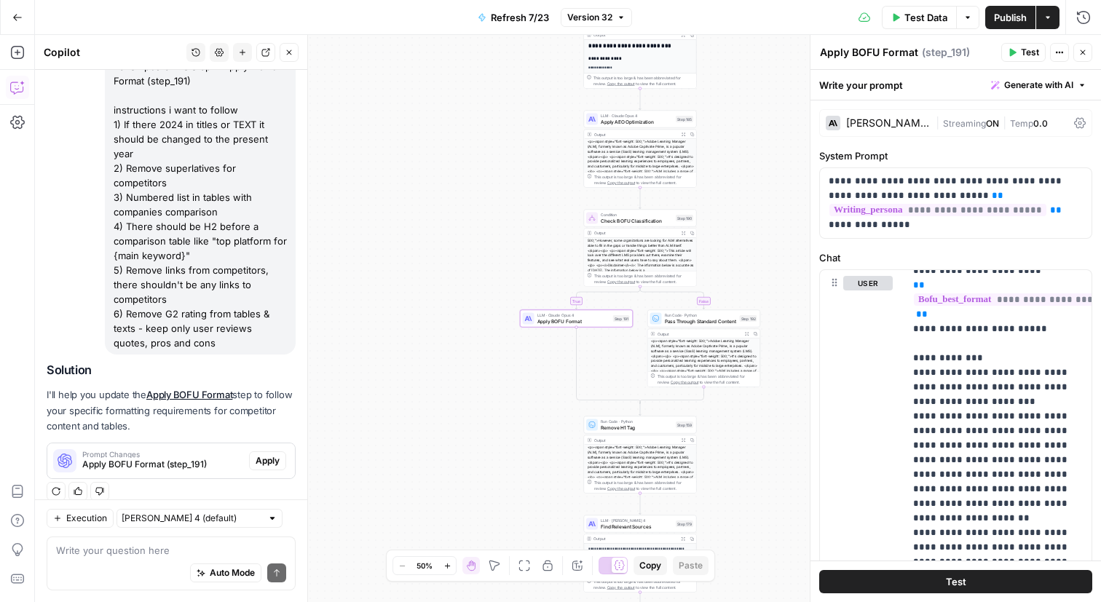
click at [171, 451] on span "Prompt Changes" at bounding box center [162, 454] width 161 height 7
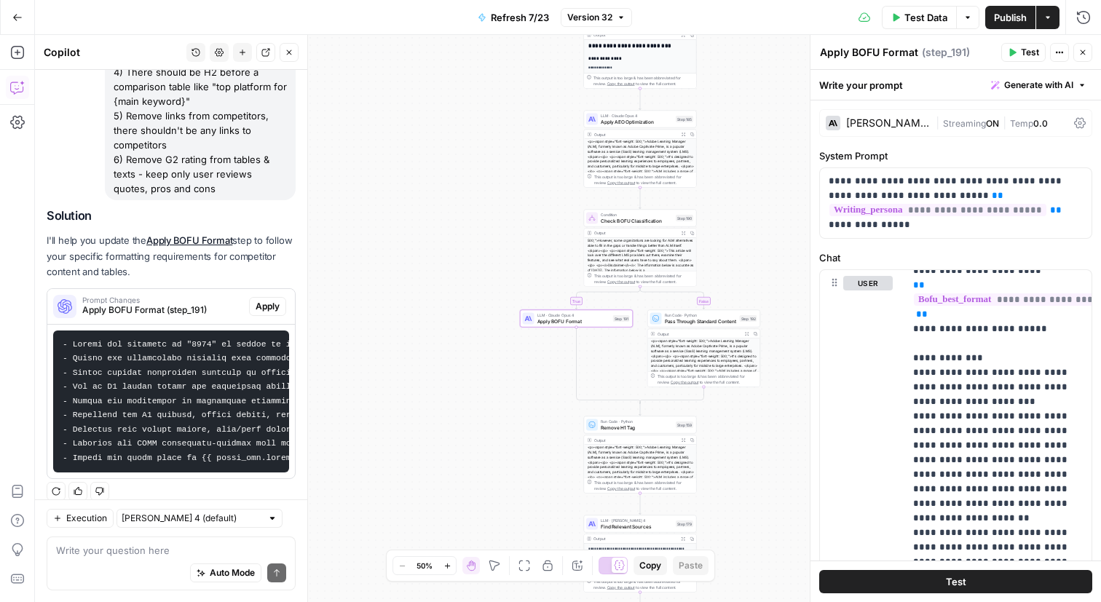
click at [245, 340] on code at bounding box center [539, 401] width 953 height 122
drag, startPoint x: 229, startPoint y: 373, endPoint x: 199, endPoint y: 371, distance: 29.9
click at [199, 371] on code at bounding box center [539, 401] width 953 height 122
click at [199, 340] on code at bounding box center [539, 401] width 953 height 122
click at [206, 340] on code at bounding box center [539, 401] width 953 height 122
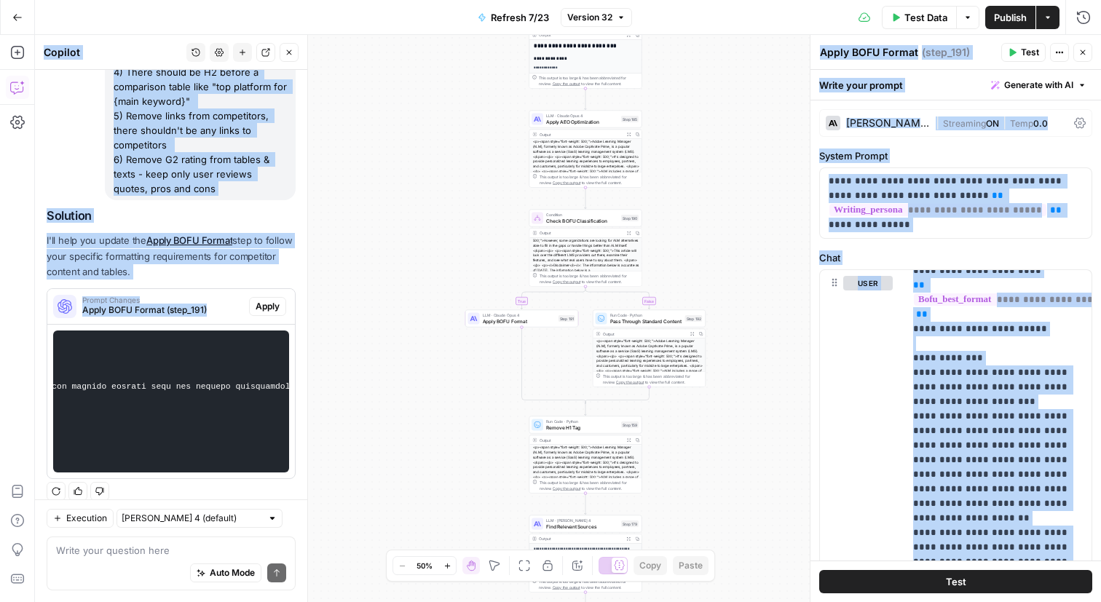
scroll to position [0, 740]
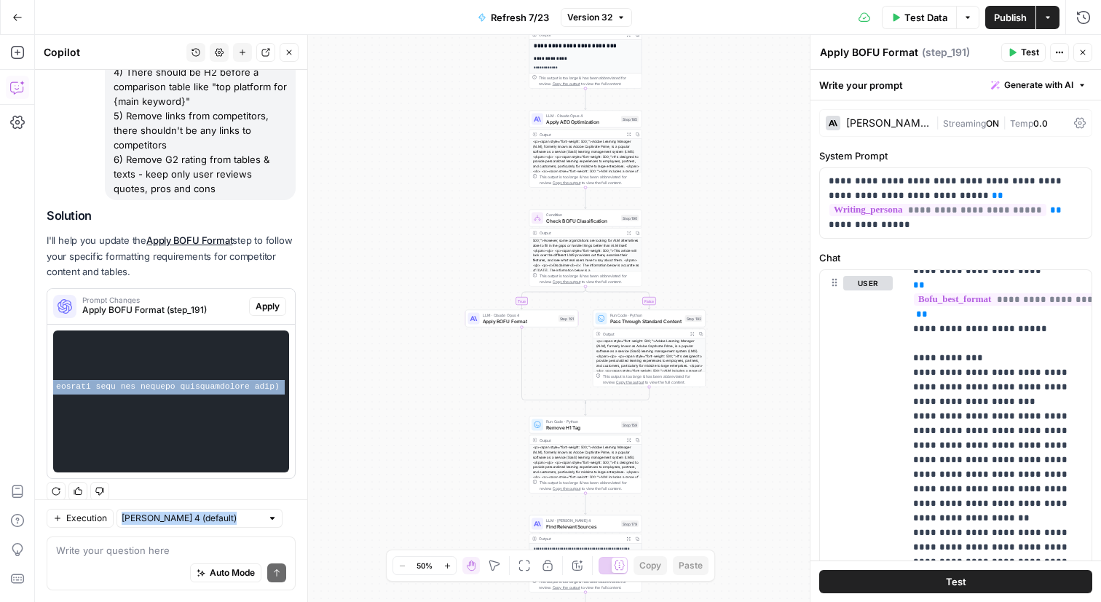
drag, startPoint x: 206, startPoint y: 333, endPoint x: 306, endPoint y: 349, distance: 101.0
click at [308, 349] on div "Copilot History Settings New chat Detach Close Hi! How can I help with your wor…" at bounding box center [171, 318] width 273 height 567
click at [236, 349] on pre at bounding box center [171, 401] width 236 height 142
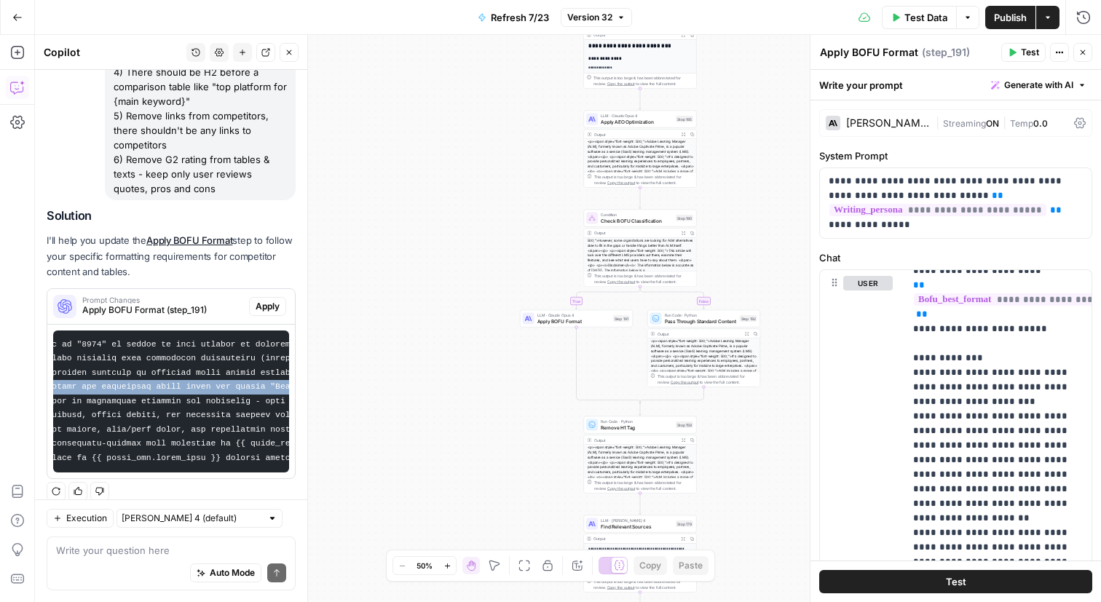
scroll to position [0, 0]
drag, startPoint x: 209, startPoint y: 376, endPoint x: 36, endPoint y: 374, distance: 173.3
click at [35, 374] on div "Hi! How can I help with your workflow? I can explain steps, debug, write prompt…" at bounding box center [171, 149] width 272 height 730
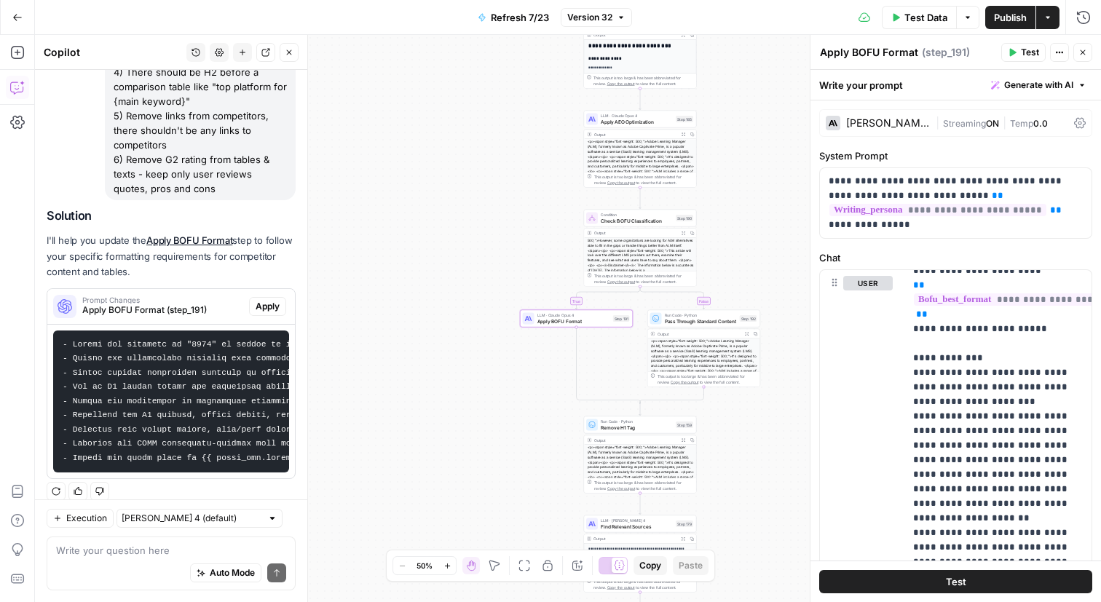
click at [130, 344] on code at bounding box center [539, 401] width 953 height 122
click at [130, 336] on pre at bounding box center [171, 401] width 236 height 142
click at [131, 340] on code at bounding box center [539, 401] width 953 height 122
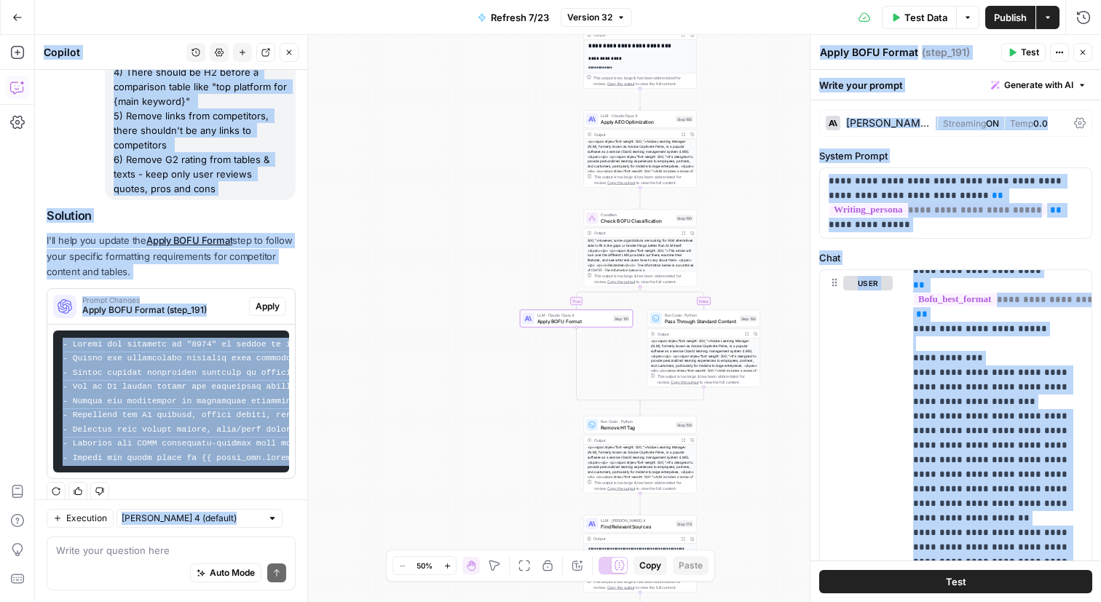
click at [131, 340] on code at bounding box center [539, 401] width 953 height 122
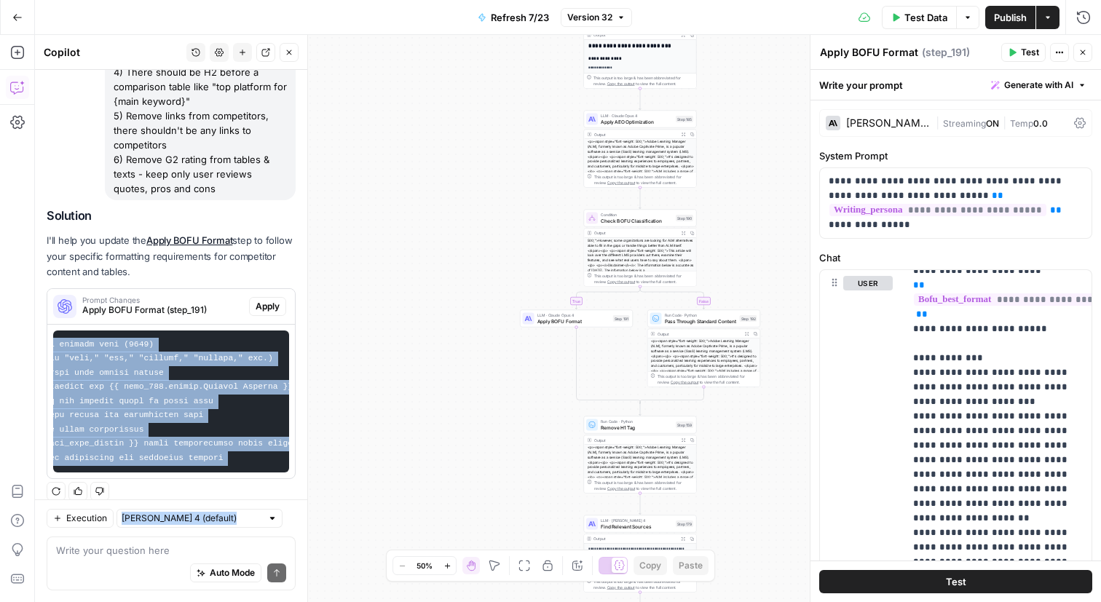
scroll to position [0, 740]
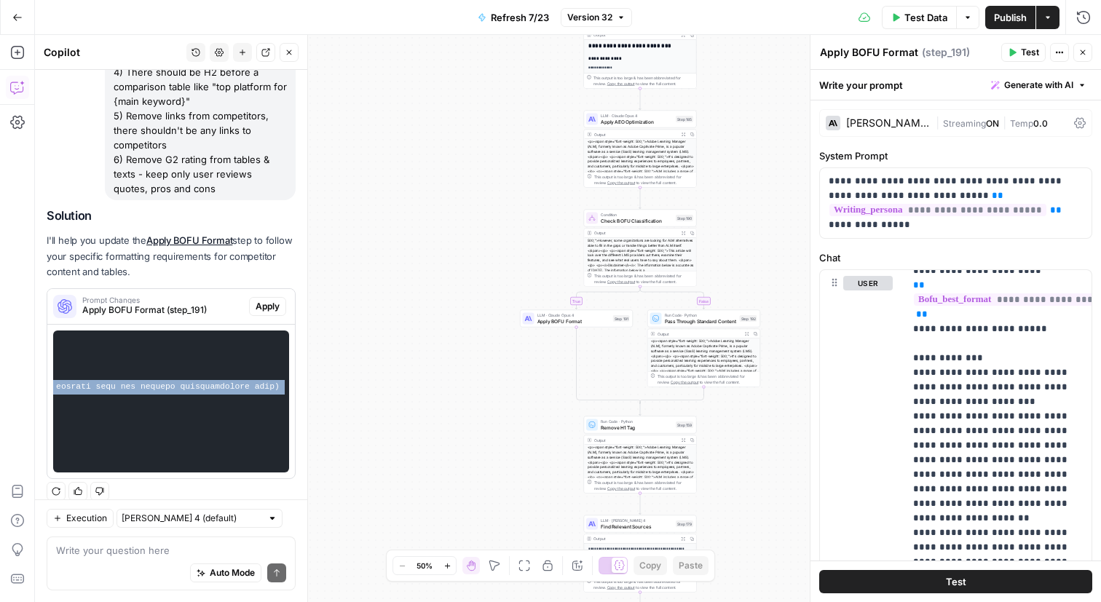
drag, startPoint x: 63, startPoint y: 331, endPoint x: 267, endPoint y: 478, distance: 251.5
click at [267, 478] on div "Solution I'll help you update the Apply BOFU Format step to follow your specifi…" at bounding box center [171, 355] width 249 height 293
copy div "- Update any mentions of "2024" in titles or text content to reflect the curren…"
click at [134, 564] on div "Auto Mode Send" at bounding box center [171, 574] width 230 height 32
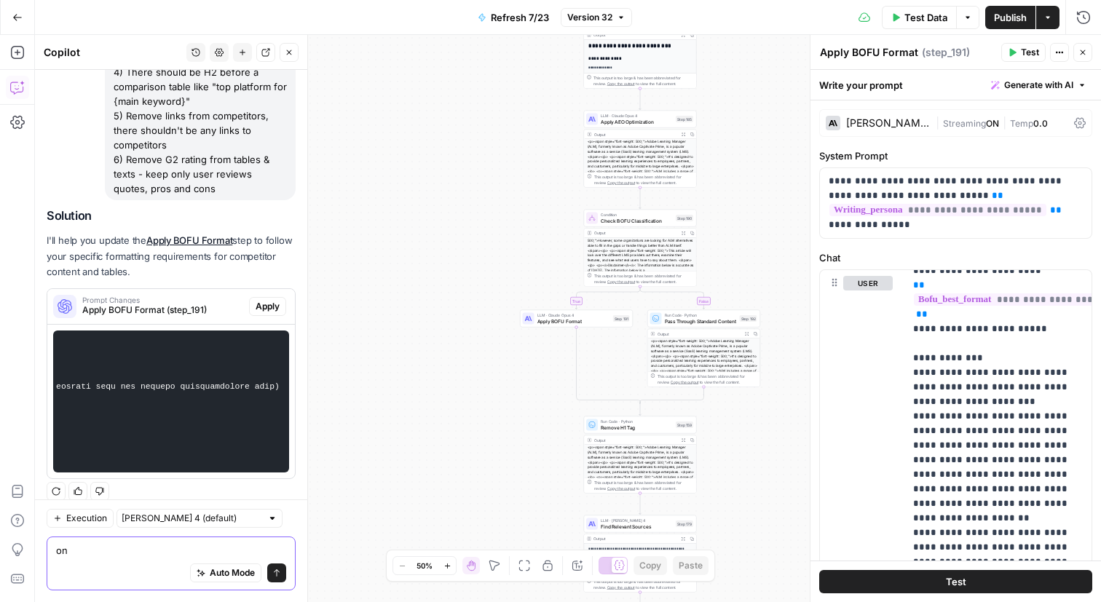
type textarea "o"
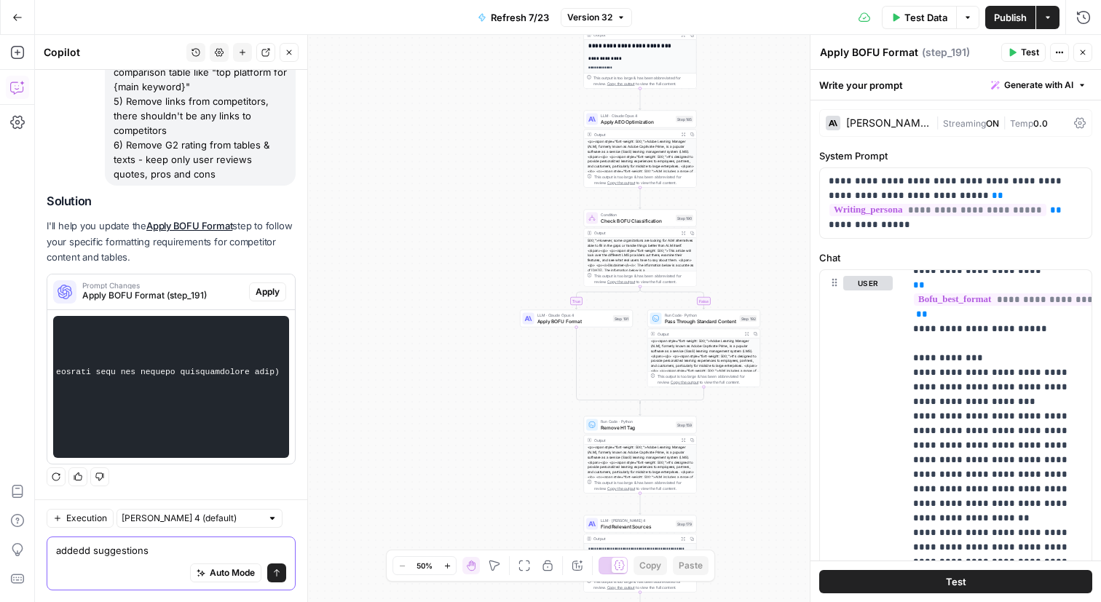
paste textarea "- Update any mentions of "2024" in titles or text content to reflect the curren…"
click at [92, 557] on textarea "addedd suggestions" at bounding box center [171, 550] width 230 height 15
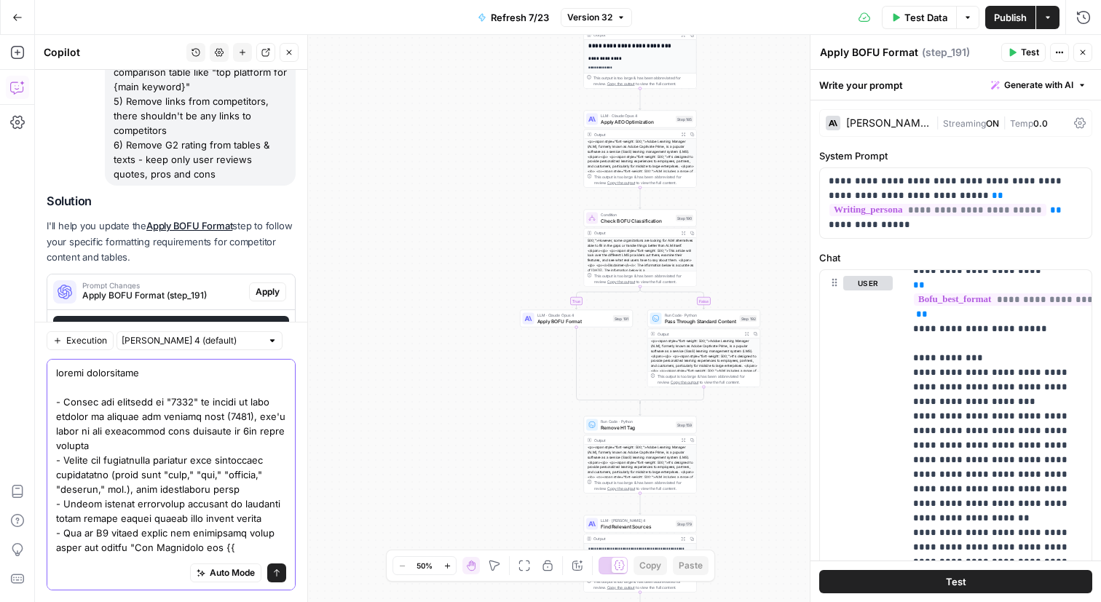
scroll to position [225, 0]
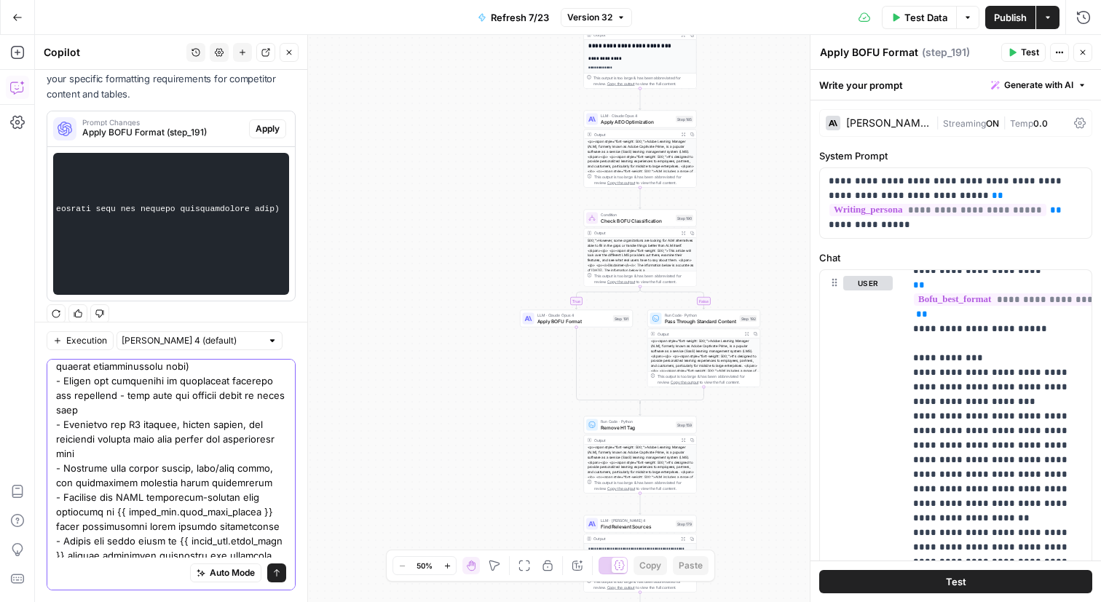
type textarea "addedd suggestions - Update any mentions of "2024" in titles or text content to…"
click at [273, 572] on icon "submit" at bounding box center [276, 573] width 9 height 9
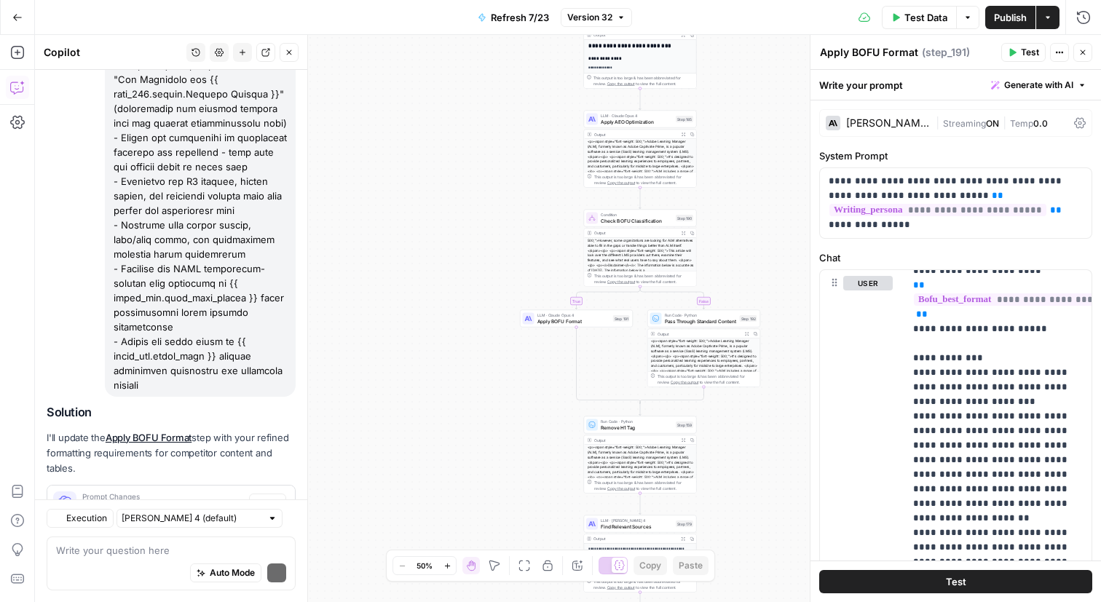
scroll to position [981, 0]
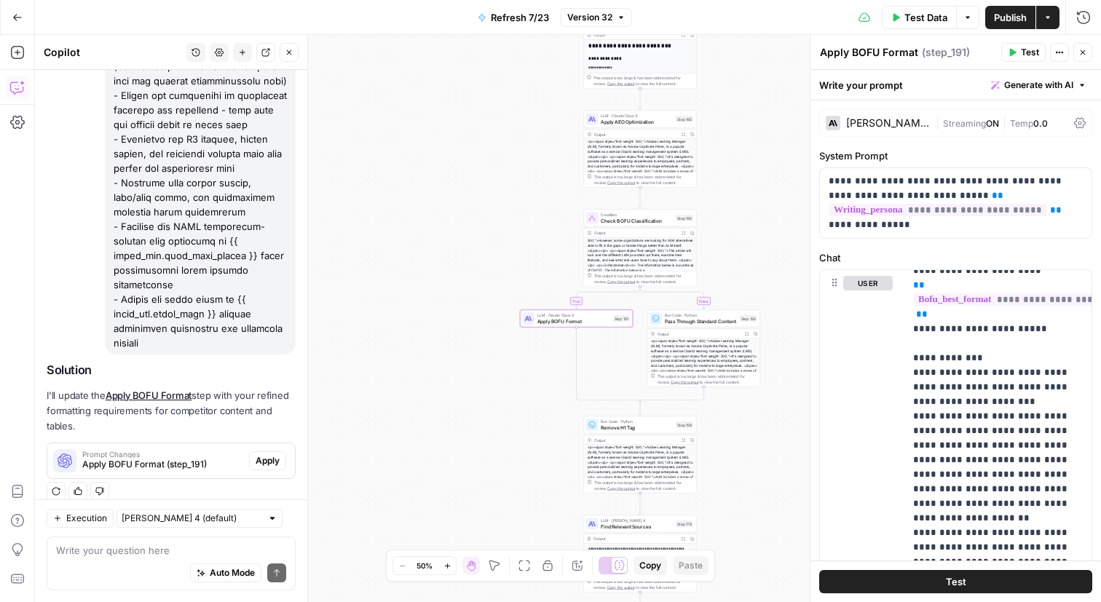
click at [202, 458] on span "Apply BOFU Format (step_191)" at bounding box center [162, 464] width 161 height 13
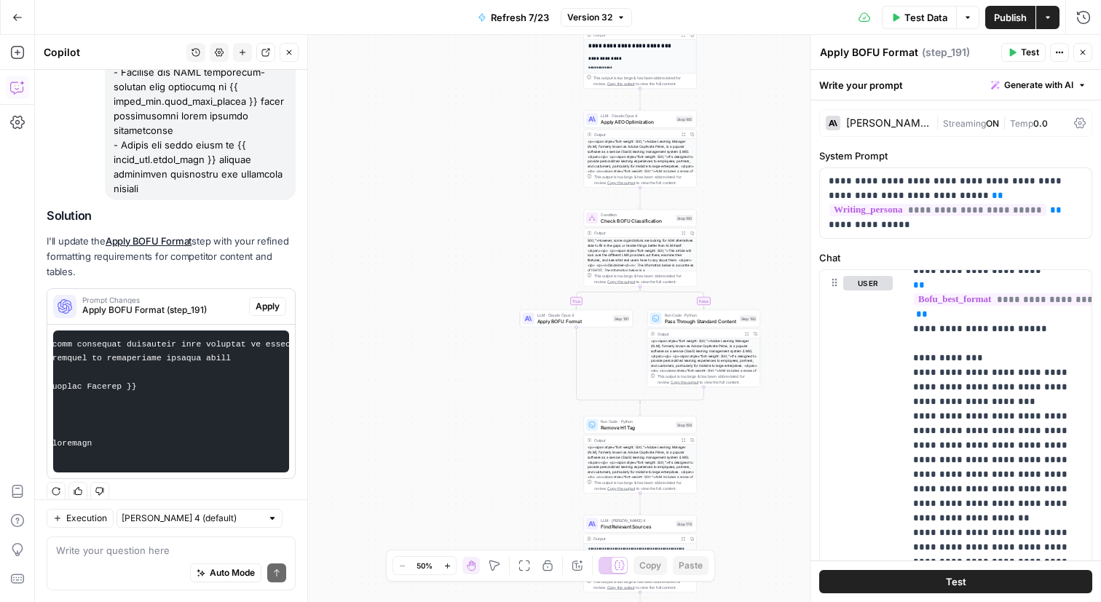
scroll to position [0, 725]
drag, startPoint x: 218, startPoint y: 345, endPoint x: 296, endPoint y: 351, distance: 78.8
click at [296, 351] on div "Hi! How can I help with your workflow? I can explain steps, debug, write prompt…" at bounding box center [171, 336] width 272 height 532
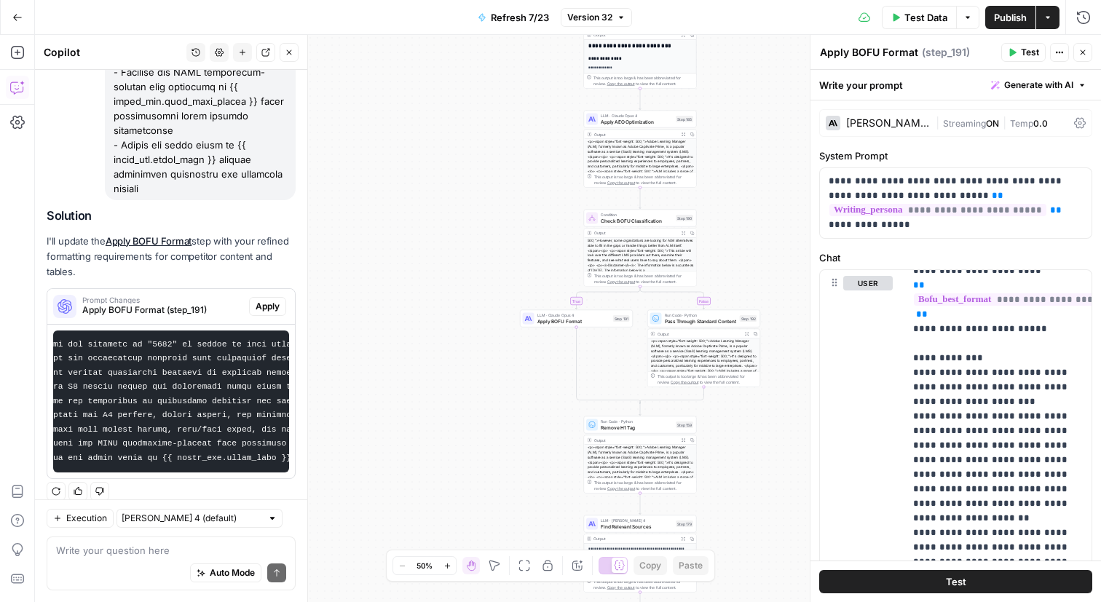
scroll to position [0, 0]
drag, startPoint x: 216, startPoint y: 327, endPoint x: 49, endPoint y: 336, distance: 167.7
click at [49, 336] on div at bounding box center [170, 402] width 247 height 154
click at [241, 340] on code at bounding box center [532, 401] width 938 height 122
click at [268, 295] on div "Prompt Changes Apply BOFU Format (step_191) Apply" at bounding box center [170, 306] width 247 height 23
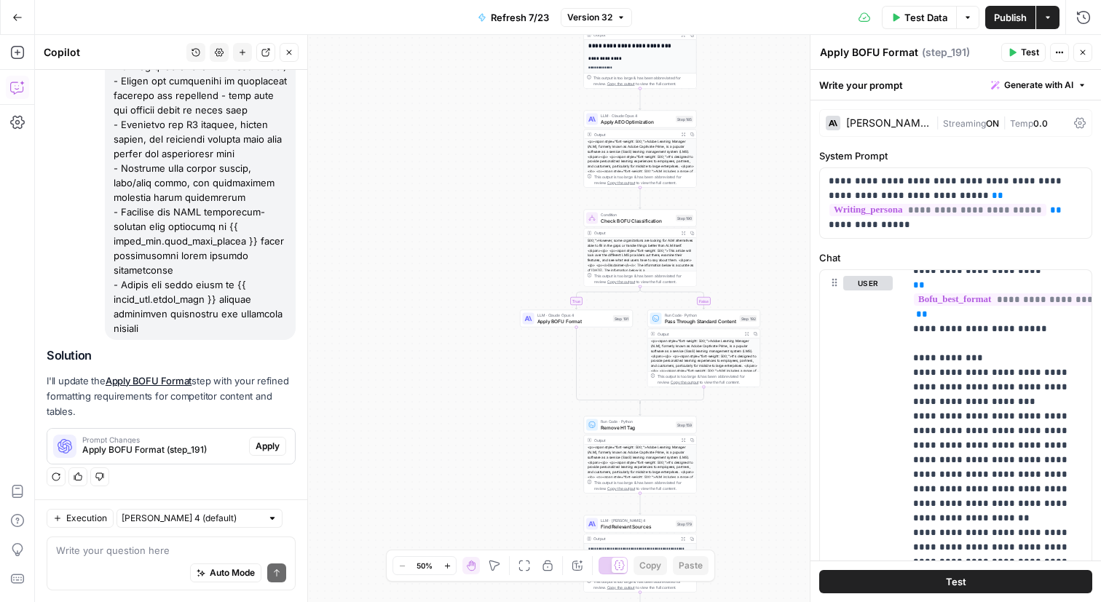
scroll to position [981, 0]
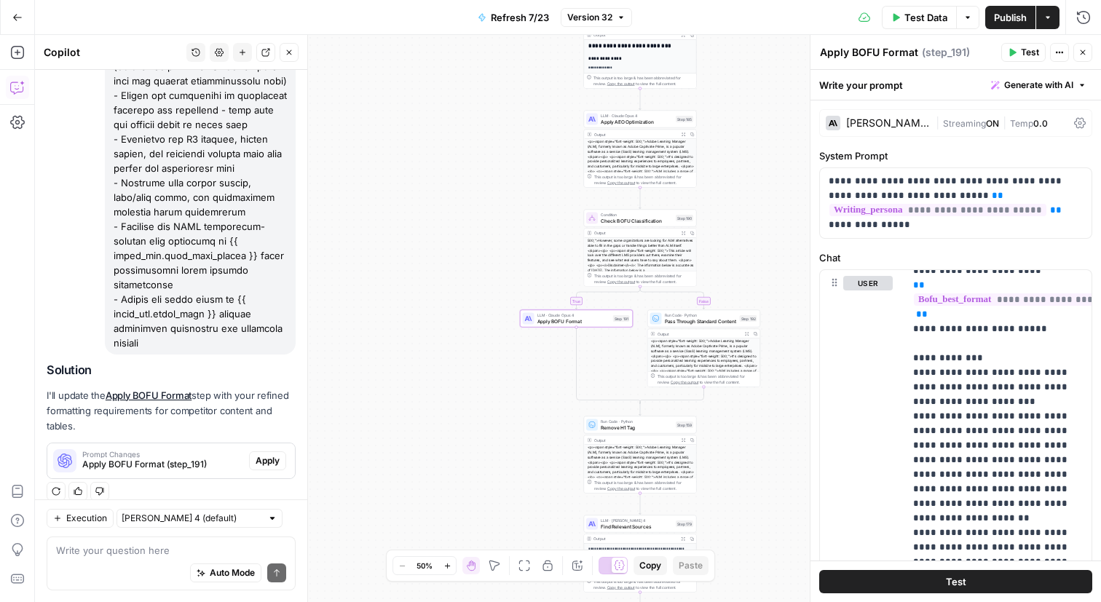
click at [273, 454] on span "Apply" at bounding box center [268, 460] width 24 height 13
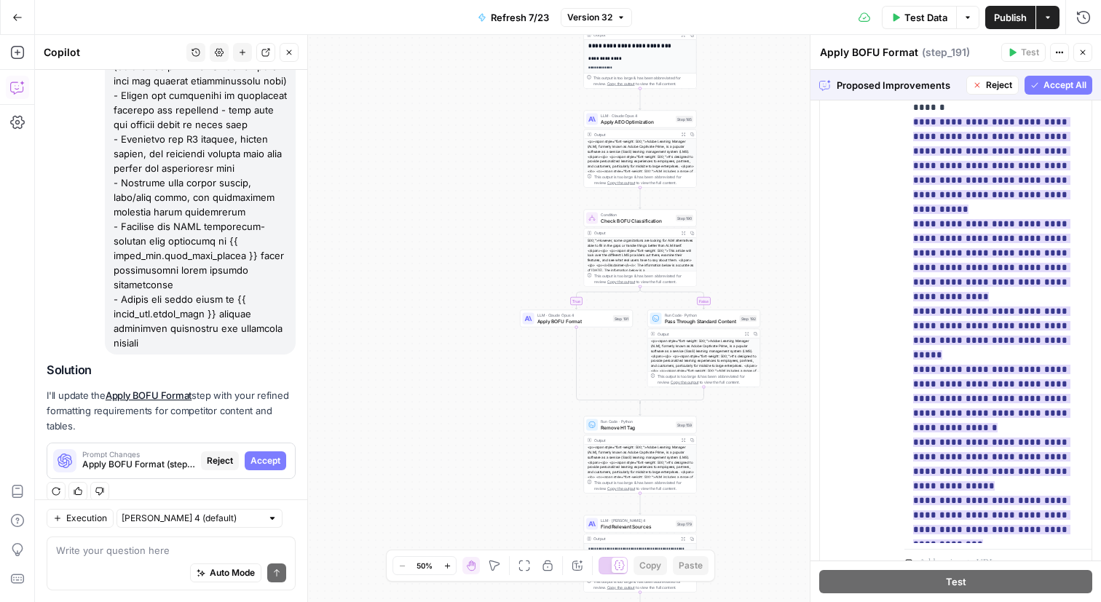
scroll to position [326, 0]
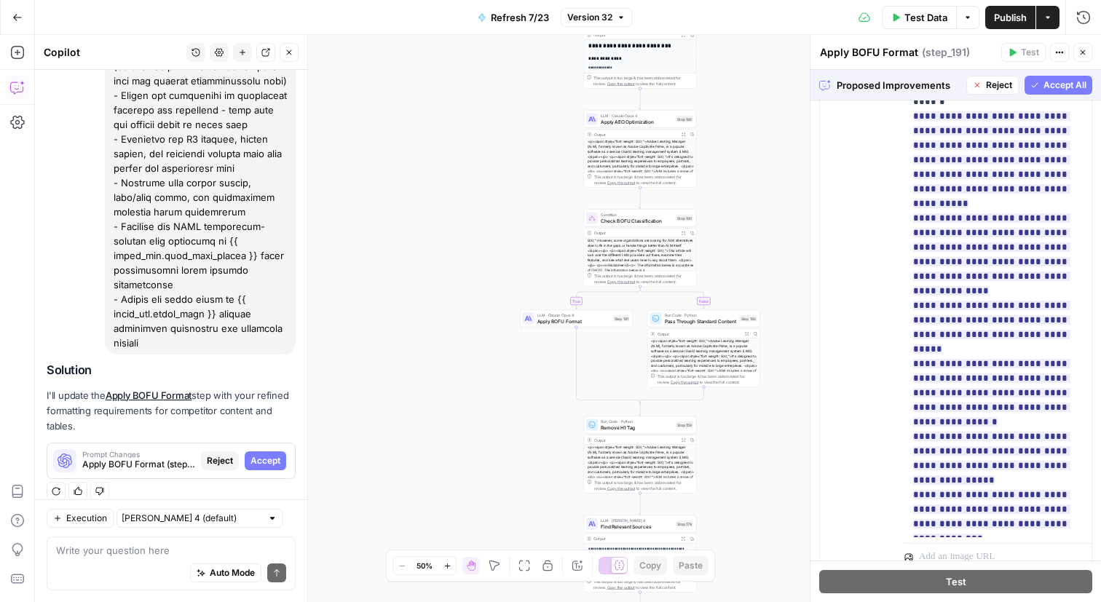
click at [1060, 89] on span "Accept All" at bounding box center [1064, 85] width 43 height 13
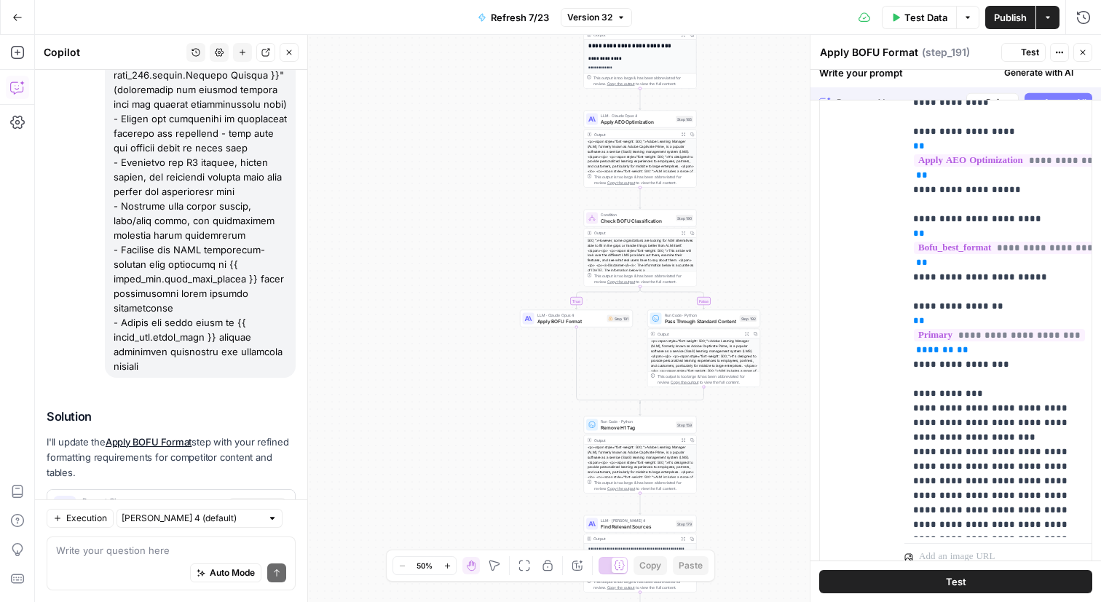
scroll to position [0, 0]
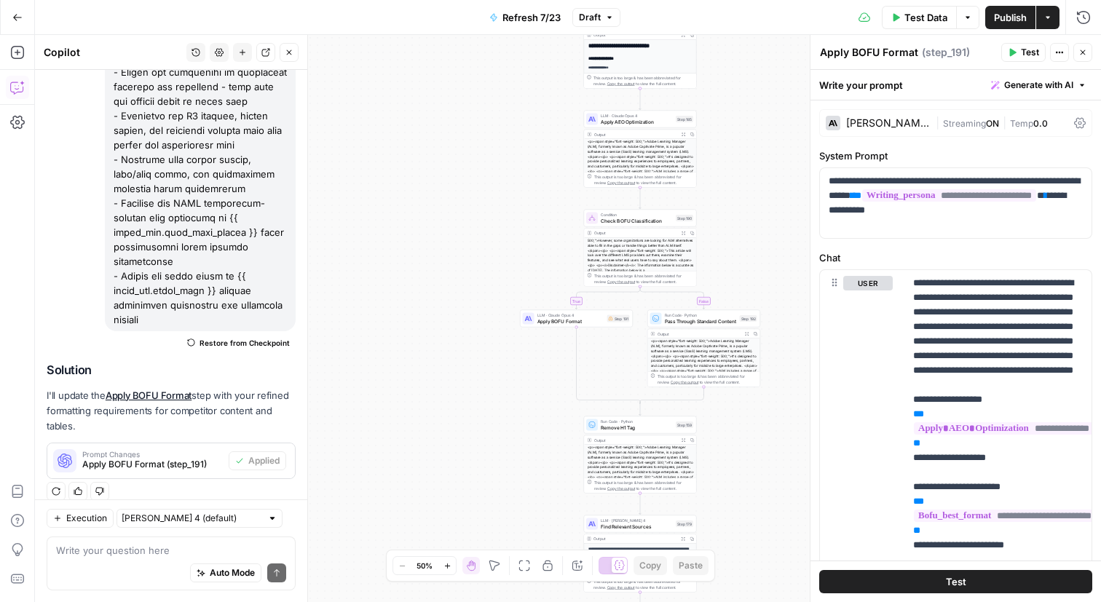
click at [944, 581] on button "Test" at bounding box center [955, 581] width 273 height 23
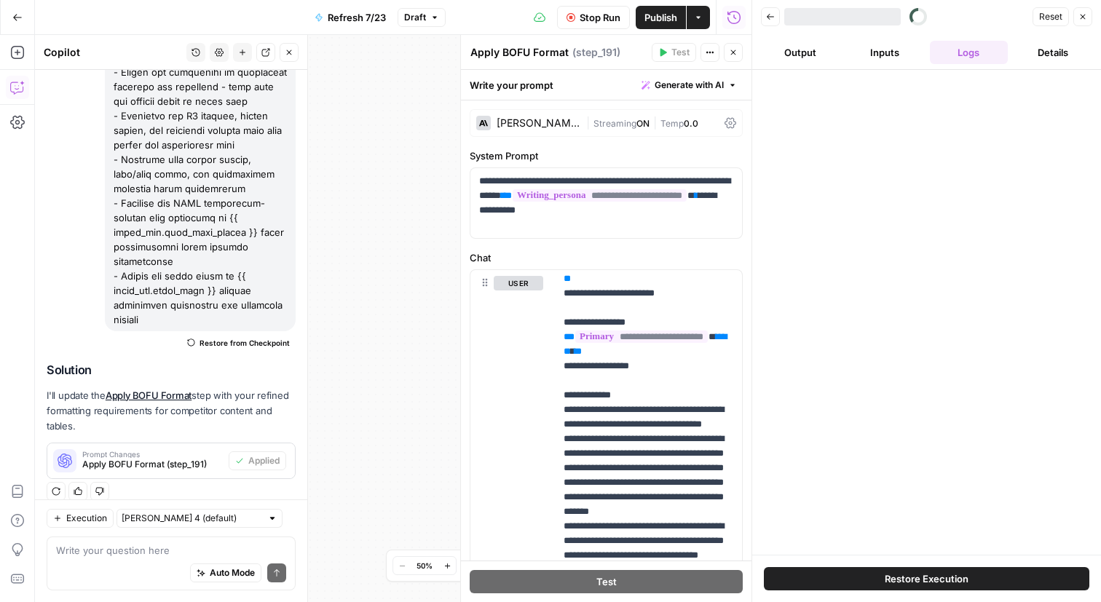
scroll to position [245, 0]
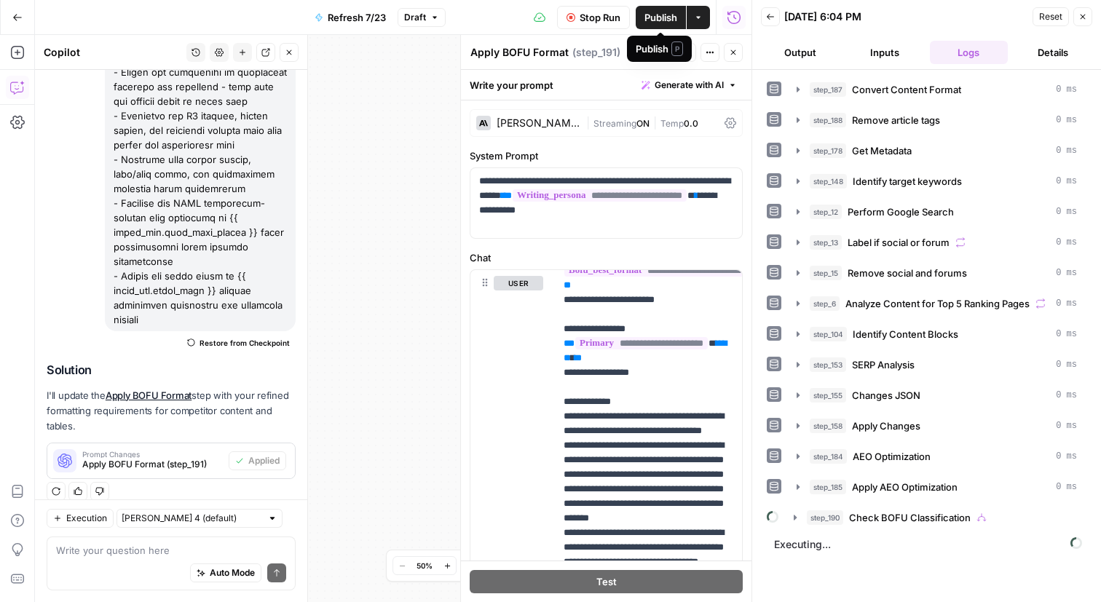
click at [666, 21] on span "Publish" at bounding box center [660, 17] width 33 height 15
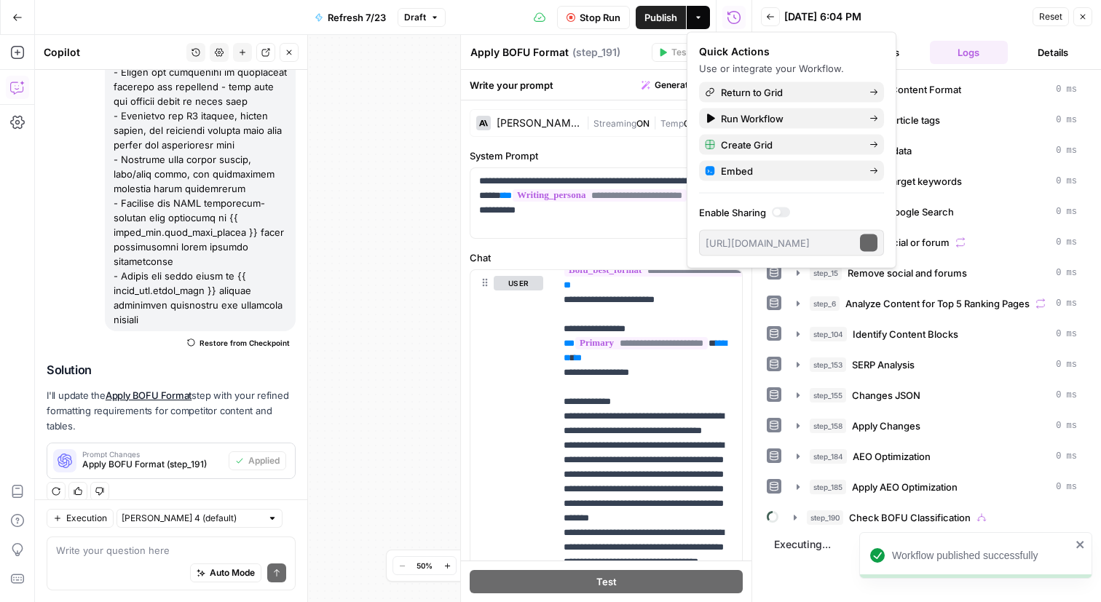
click at [575, 15] on button "Stop Run" at bounding box center [593, 17] width 73 height 23
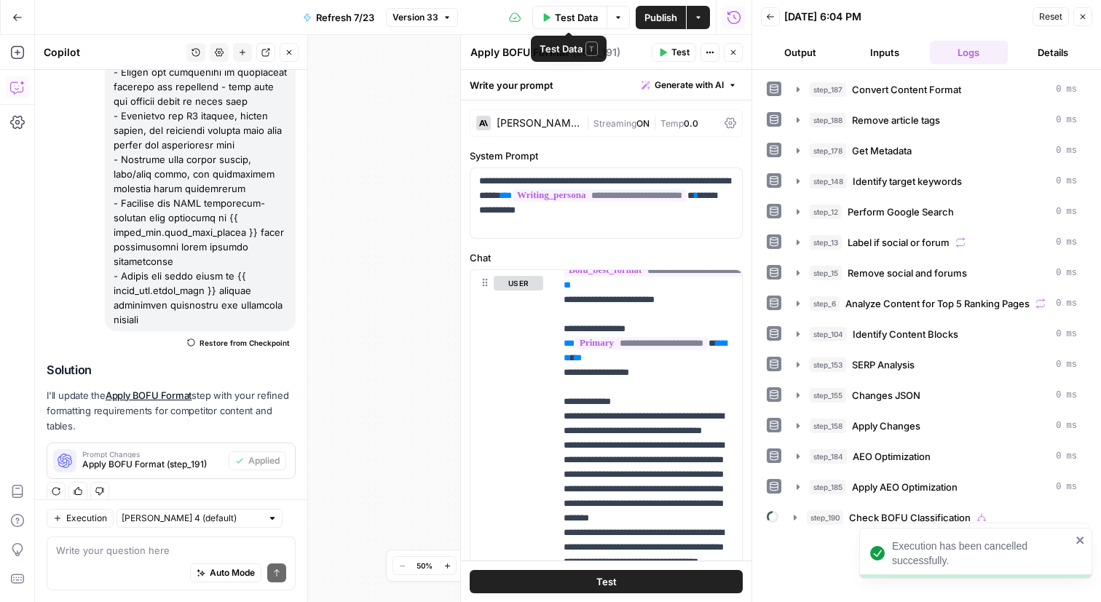
click at [671, 20] on span "Publish" at bounding box center [660, 17] width 33 height 15
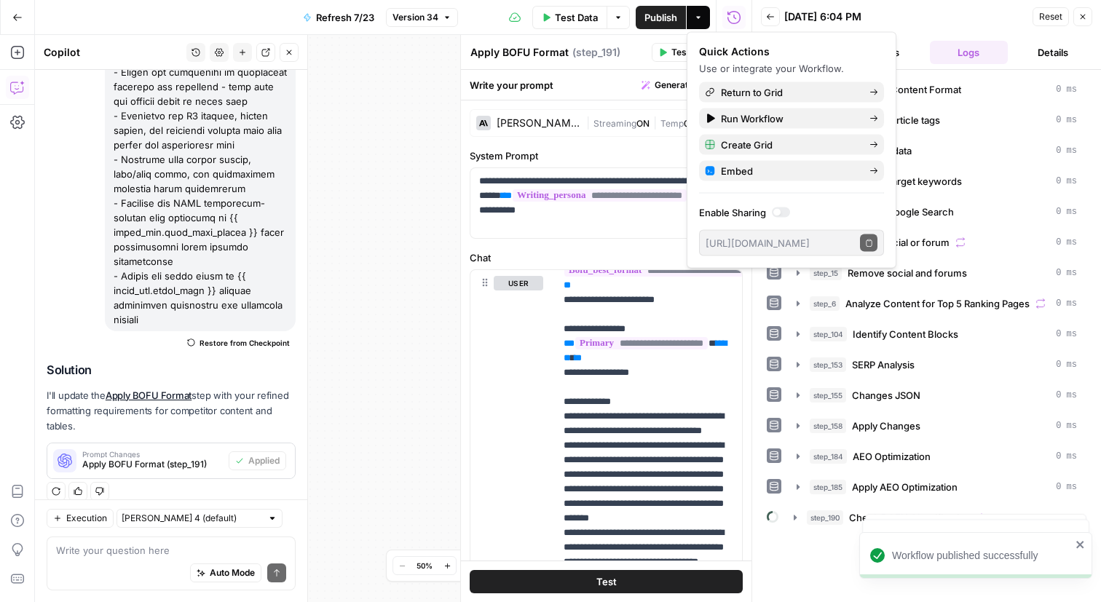
click at [18, 16] on icon "button" at bounding box center [17, 17] width 10 height 10
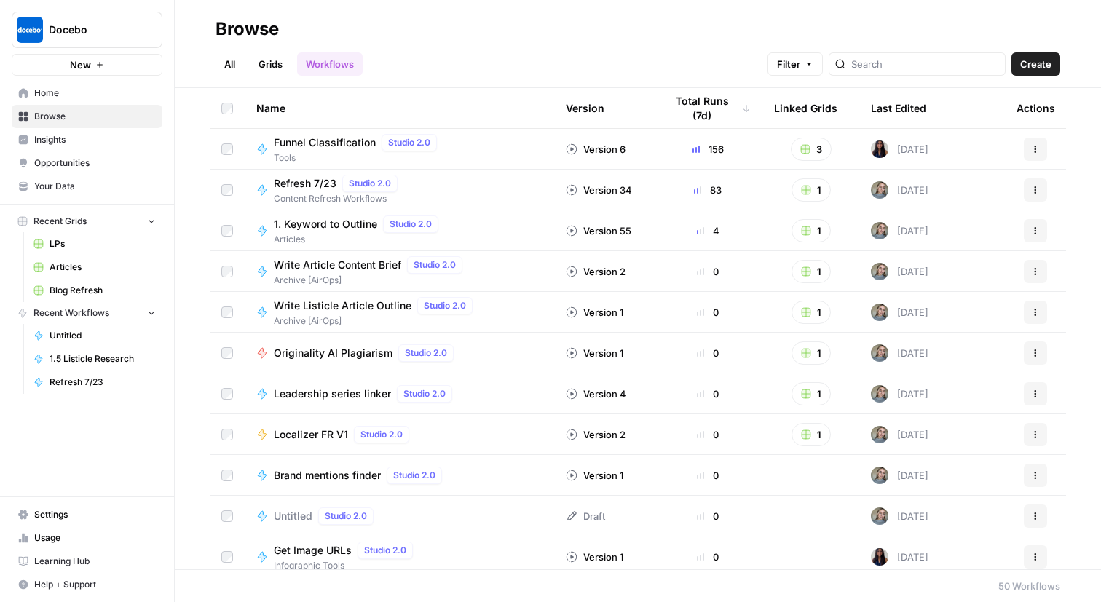
click at [79, 290] on span "Blog Refresh" at bounding box center [102, 290] width 106 height 13
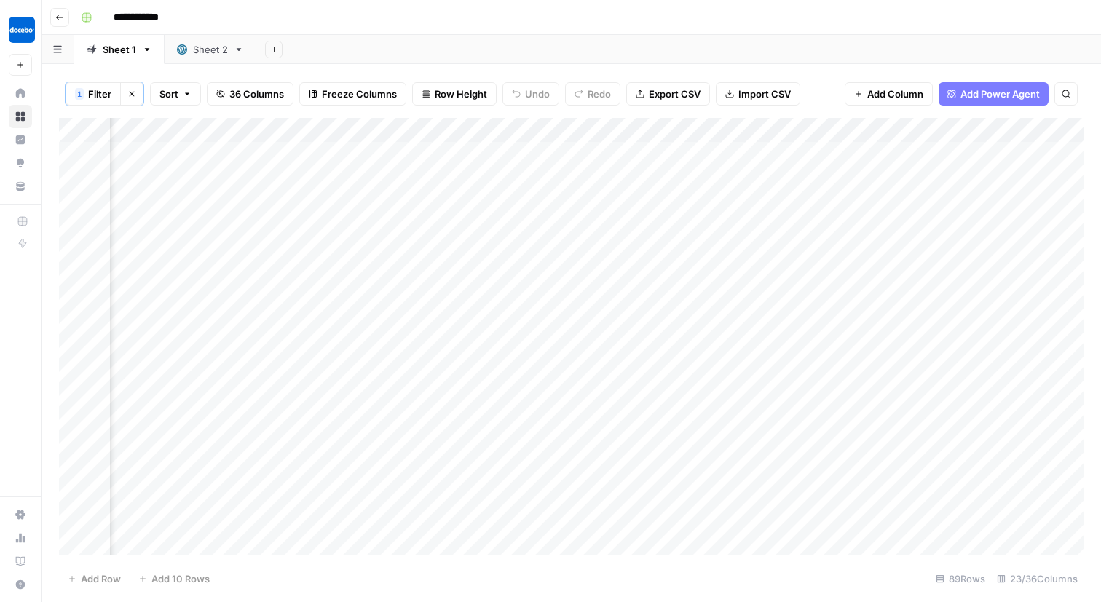
scroll to position [0, 1430]
click at [342, 133] on div "Add Column" at bounding box center [571, 336] width 1024 height 437
click at [443, 25] on div "**********" at bounding box center [580, 17] width 1011 height 23
click at [1046, 130] on div "Add Column" at bounding box center [571, 336] width 1024 height 437
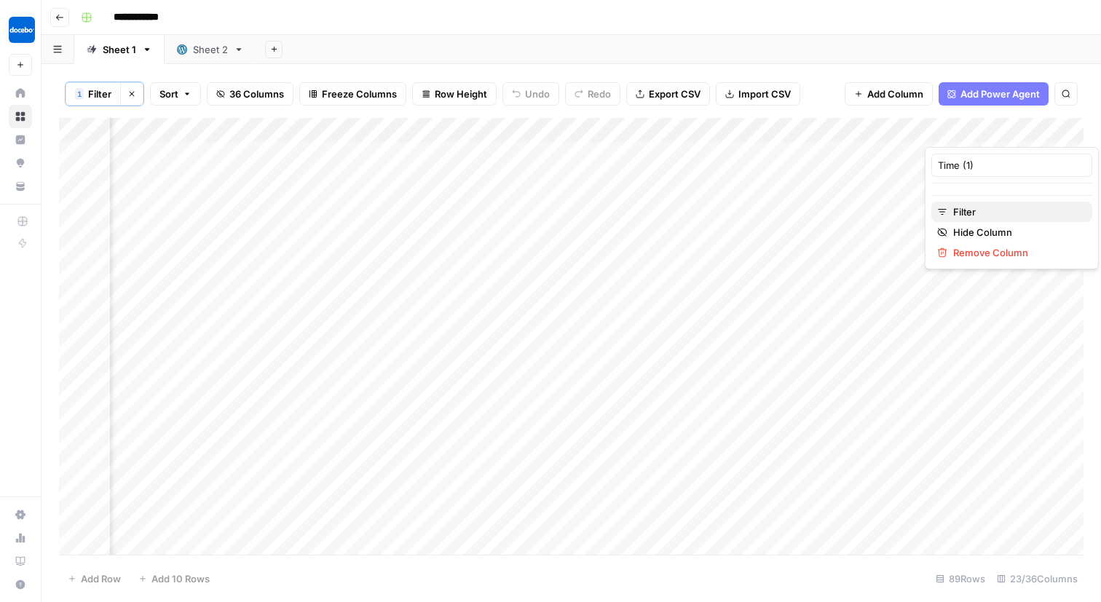
click at [992, 212] on span "Filter" at bounding box center [1016, 212] width 127 height 15
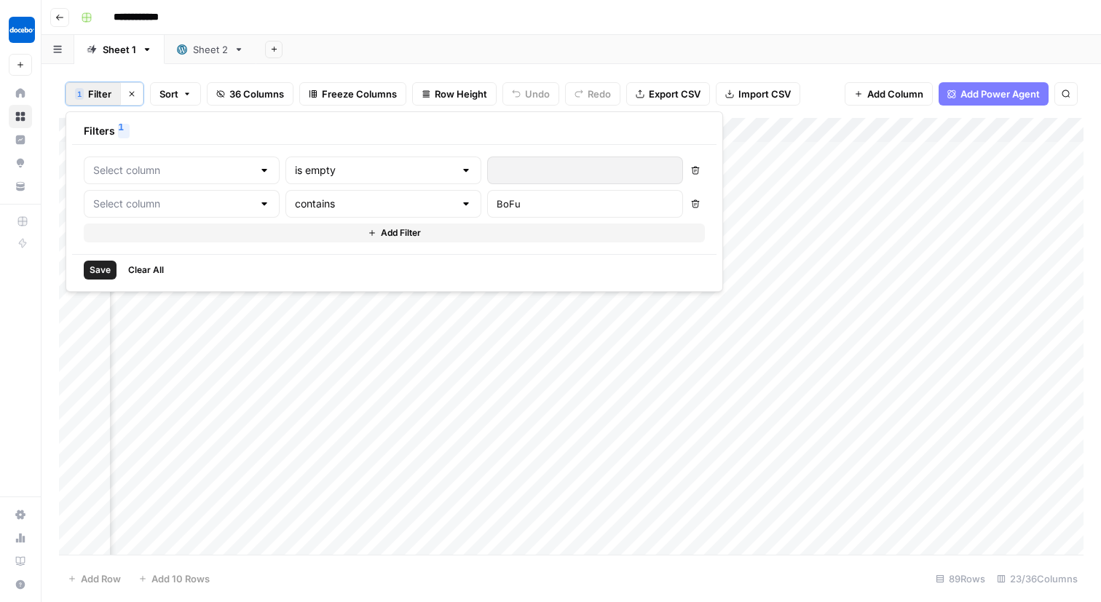
type input "Time (1)"
type input "classification"
click at [492, 170] on div at bounding box center [498, 170] width 12 height 15
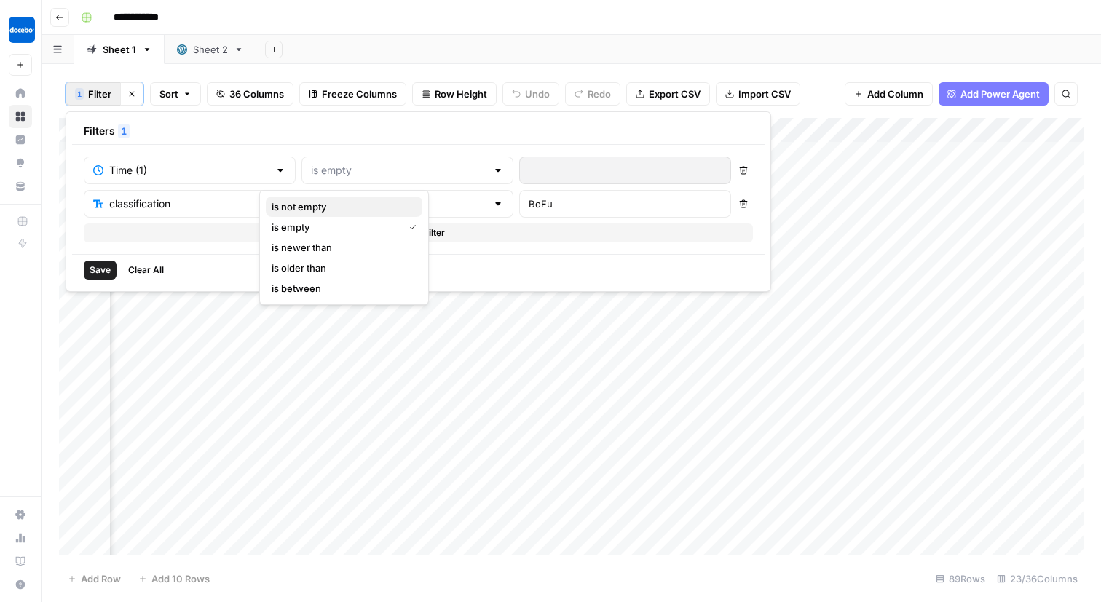
click at [375, 206] on span "is not empty" at bounding box center [341, 206] width 139 height 15
type input "is not empty"
click at [99, 269] on span "Save" at bounding box center [100, 270] width 21 height 13
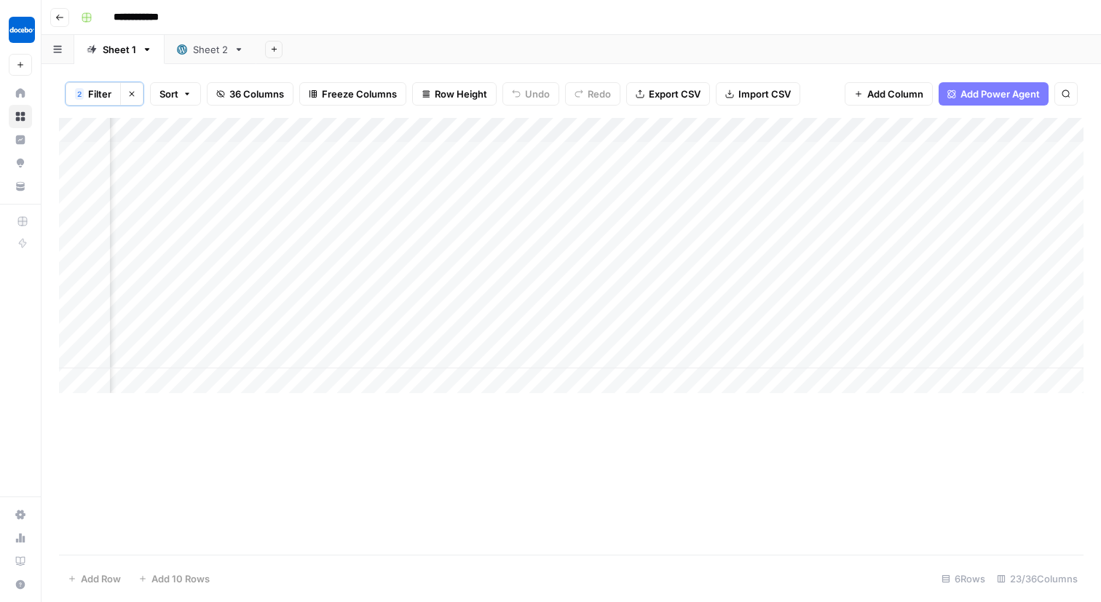
scroll to position [0, 1731]
click at [933, 268] on div "Add Column" at bounding box center [571, 255] width 1024 height 275
click at [930, 193] on div "Add Column" at bounding box center [571, 255] width 1024 height 275
click at [933, 308] on div "Add Column" at bounding box center [571, 255] width 1024 height 275
click at [935, 305] on div "Add Column" at bounding box center [571, 255] width 1024 height 275
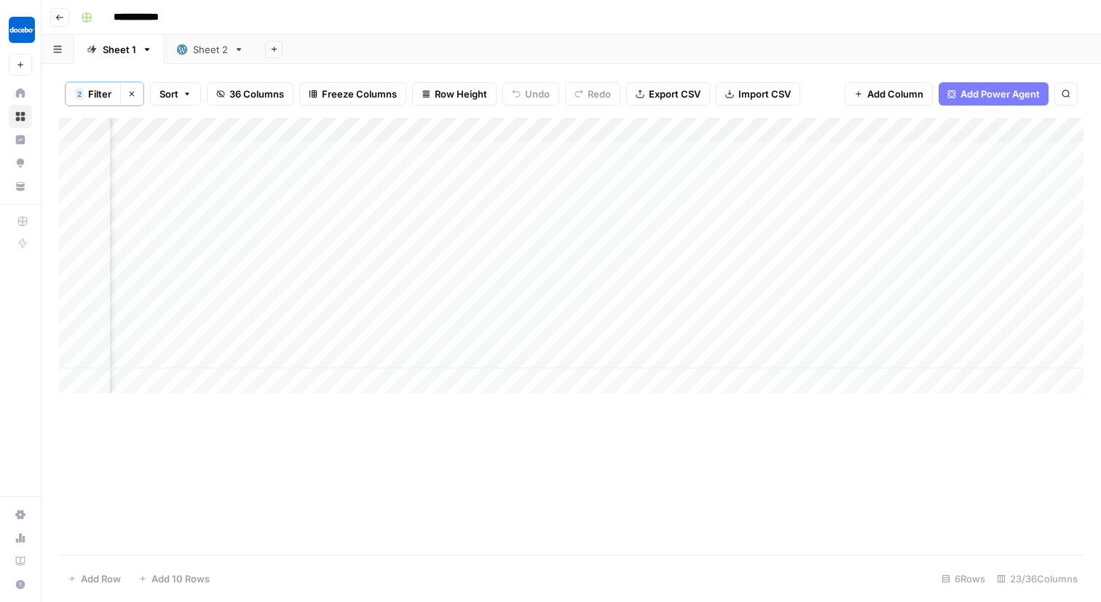
scroll to position [0, 1748]
click at [916, 304] on div "Add Column" at bounding box center [571, 255] width 1024 height 275
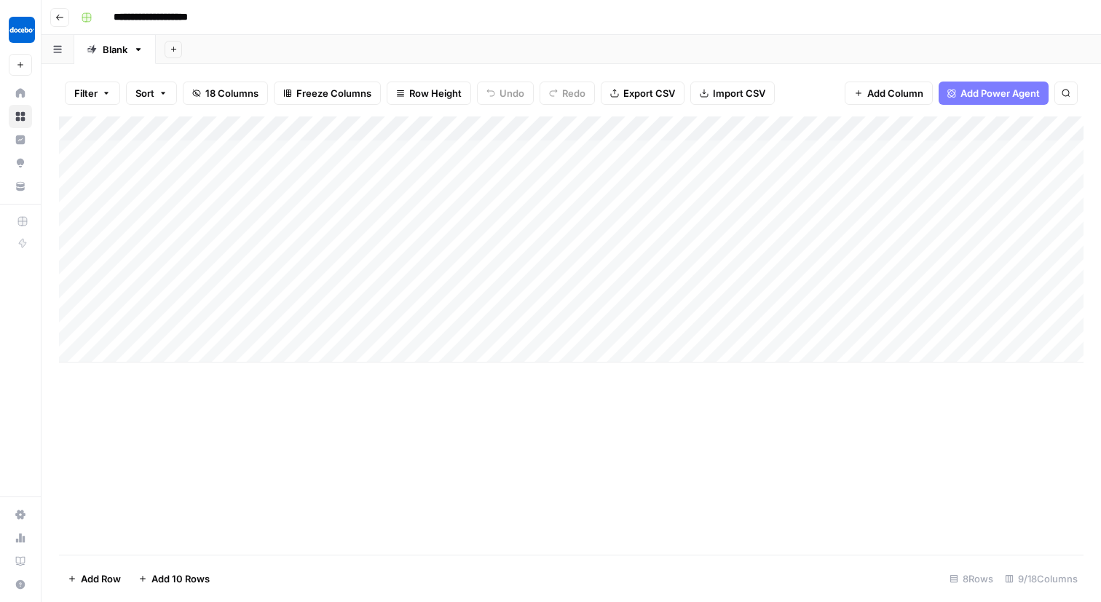
click at [899, 148] on div "Add Column" at bounding box center [571, 239] width 1024 height 246
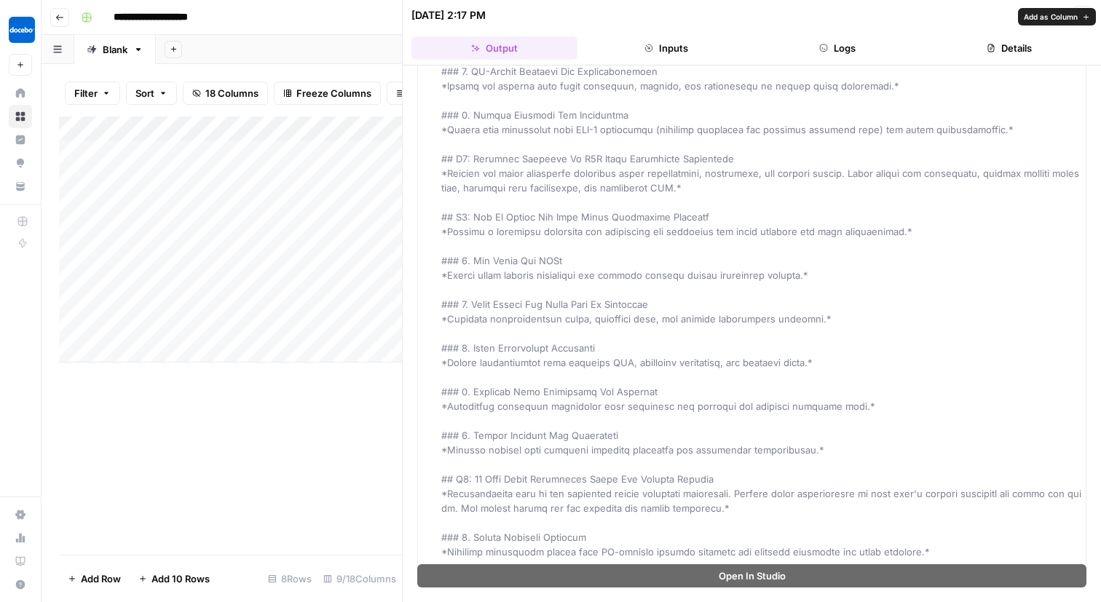
scroll to position [732, 0]
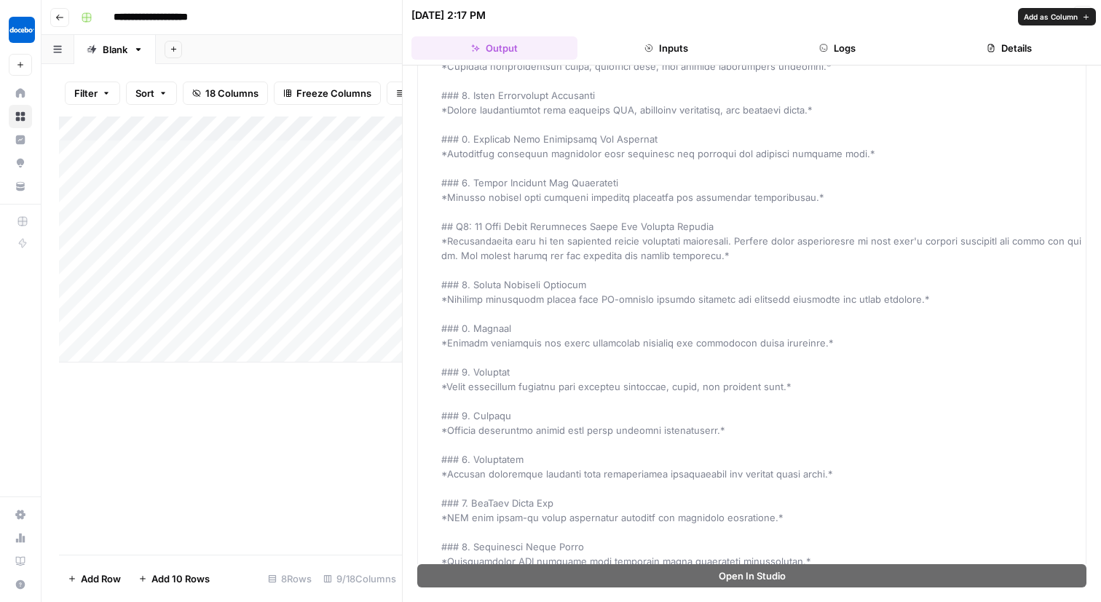
click at [342, 443] on div "Add Column" at bounding box center [230, 335] width 343 height 438
click at [1077, 18] on button "Close" at bounding box center [1082, 15] width 19 height 19
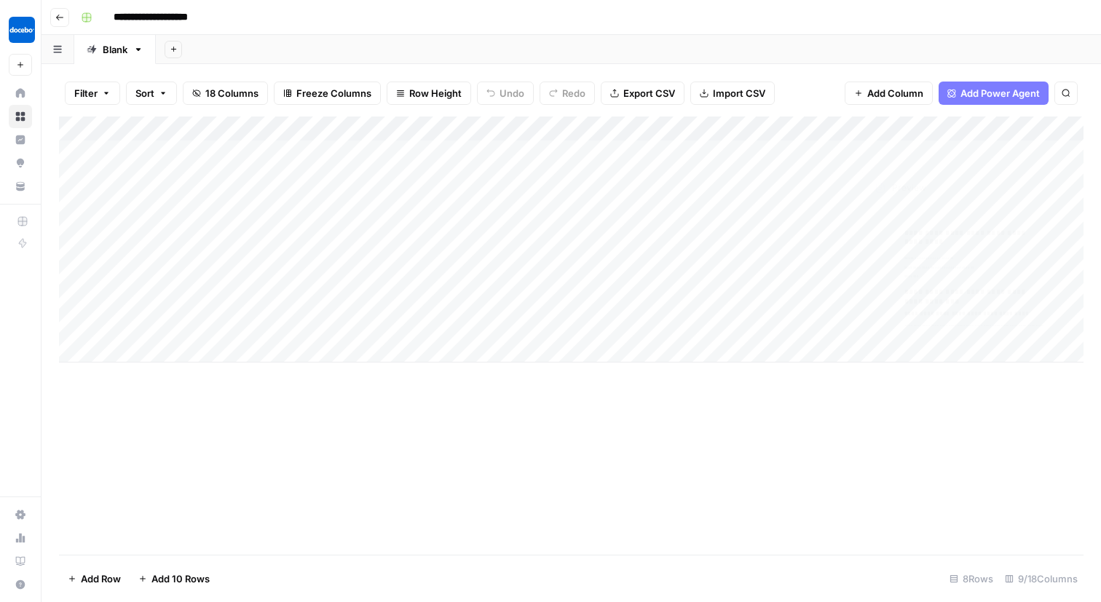
click at [1021, 152] on div "Add Column" at bounding box center [571, 239] width 1024 height 246
click at [1081, 156] on div "Add Column" at bounding box center [571, 239] width 1024 height 246
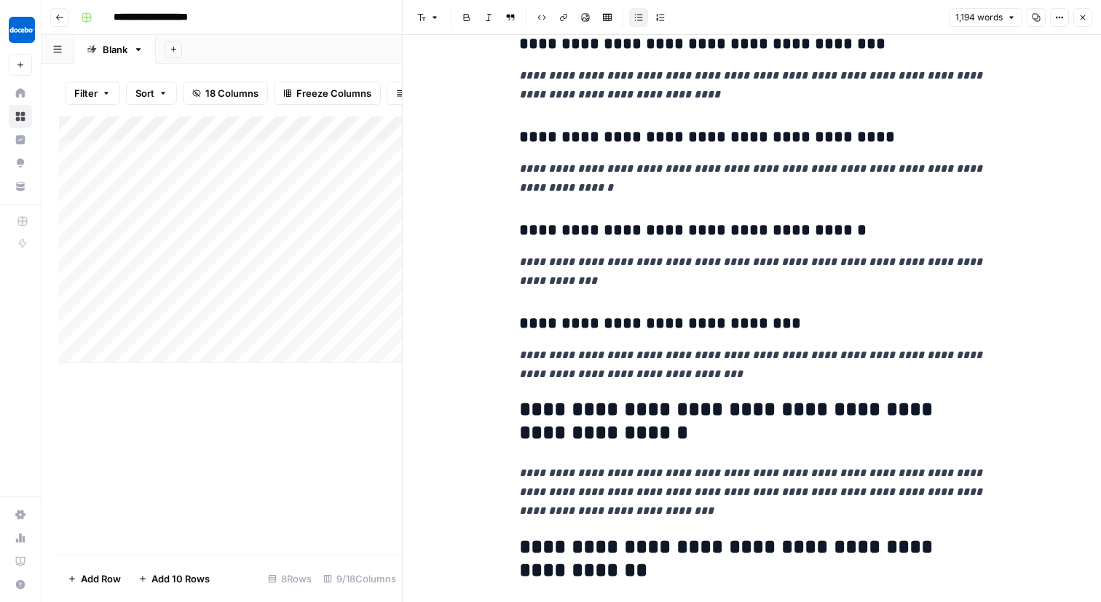
scroll to position [787, 0]
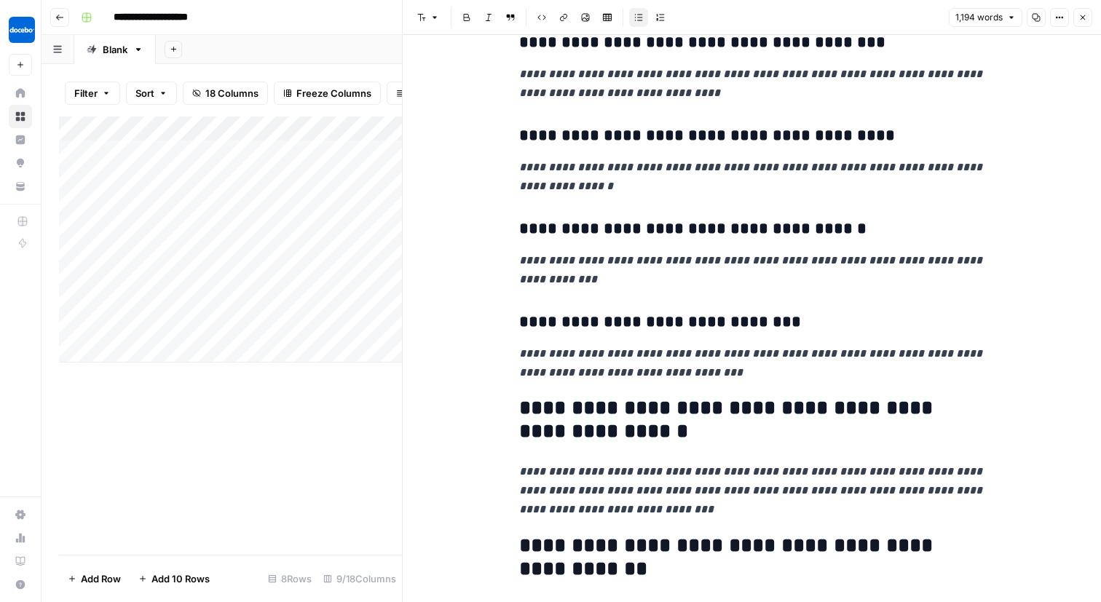
click at [1089, 15] on button "Close" at bounding box center [1082, 17] width 19 height 19
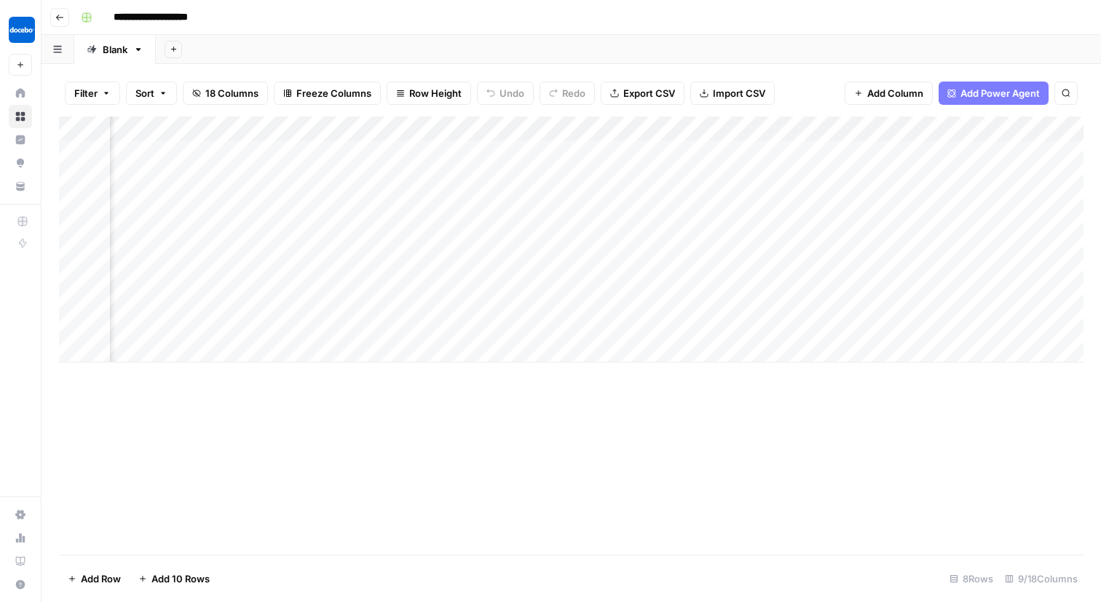
scroll to position [0, 305]
